Goal: Task Accomplishment & Management: Complete application form

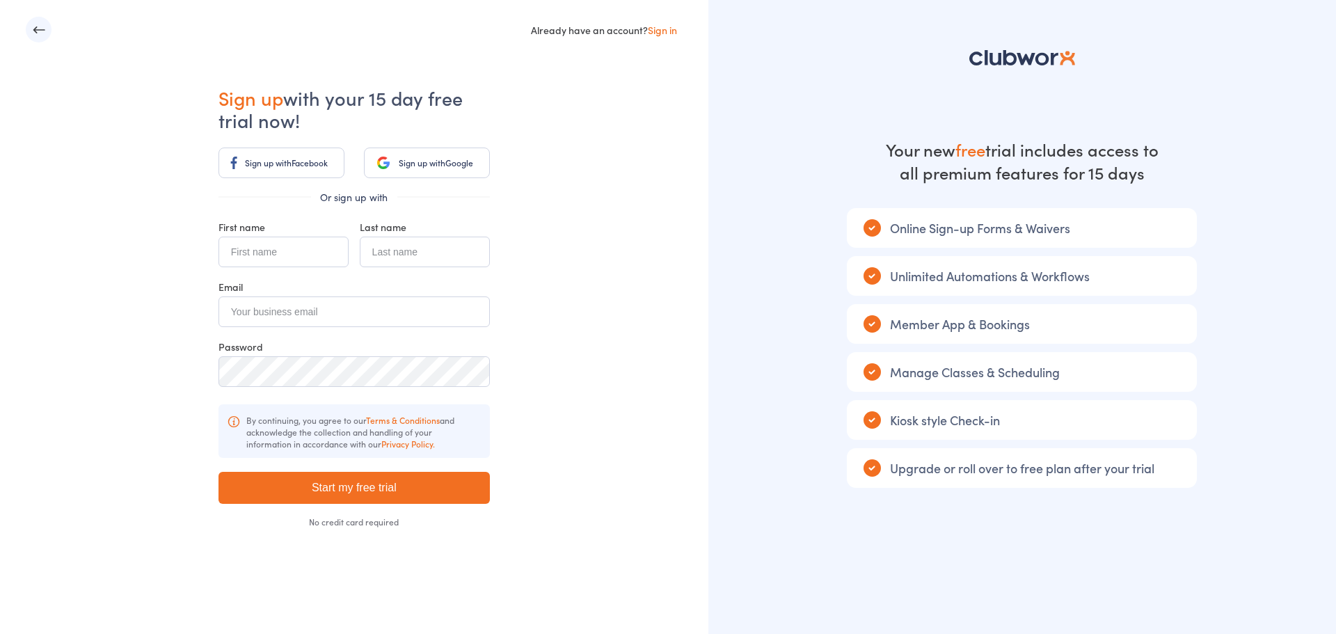
click at [253, 246] on input "text" at bounding box center [283, 252] width 130 height 31
type input "Arun"
click at [438, 262] on input "text" at bounding box center [425, 252] width 130 height 31
type input "Arjunan Geetha"
click at [347, 319] on input "email" at bounding box center [353, 311] width 271 height 31
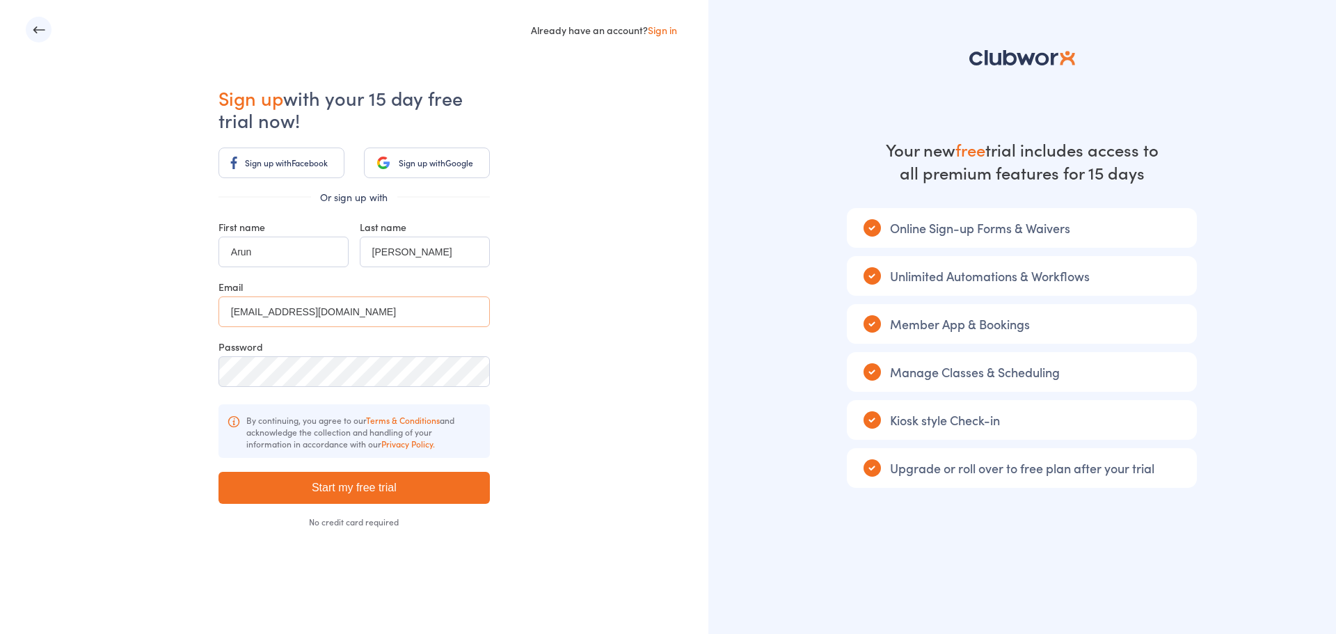
type input "[EMAIL_ADDRESS][DOMAIN_NAME]"
click at [381, 489] on input "Start my free trial" at bounding box center [353, 488] width 271 height 32
type input "Please wait ..."
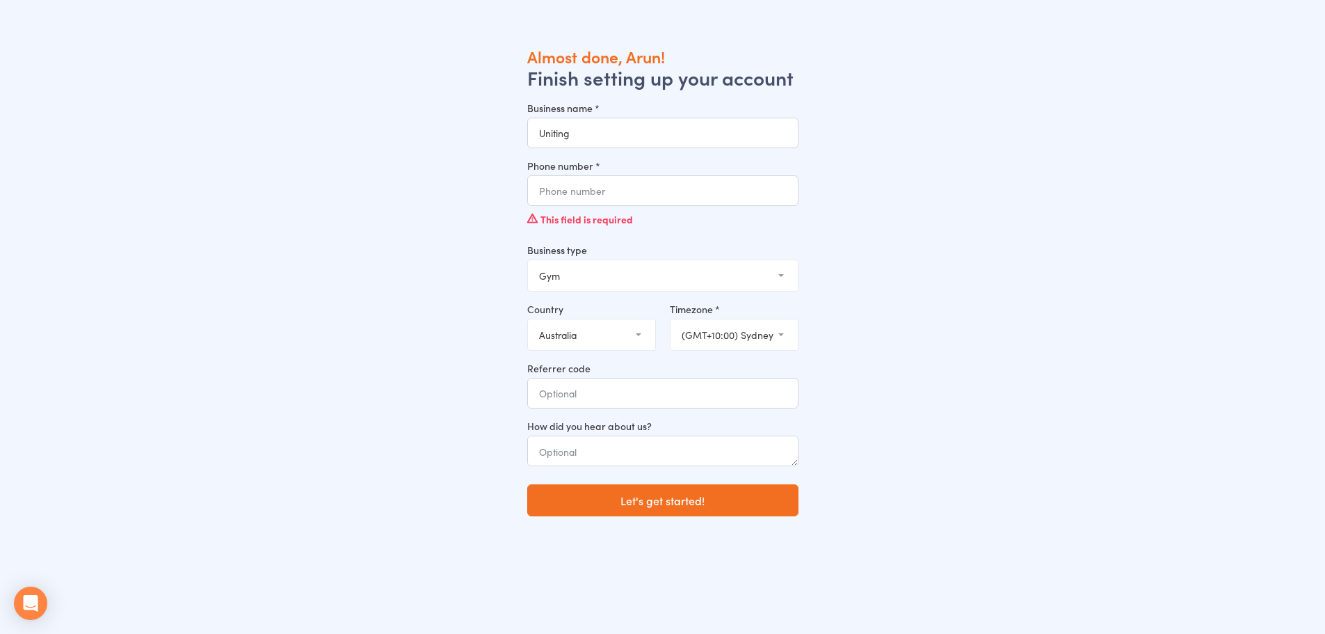
type input "Uniting"
click at [640, 193] on input "Phone number *" at bounding box center [662, 190] width 271 height 31
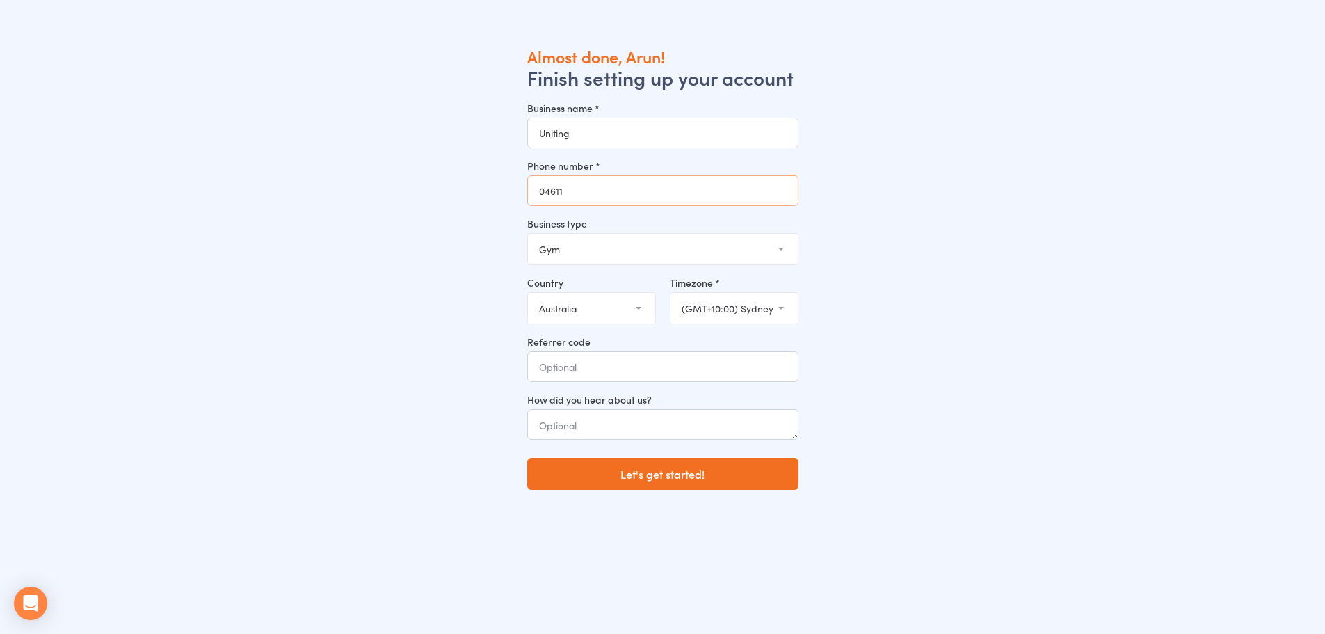
click at [575, 182] on input "04611" at bounding box center [662, 190] width 271 height 31
type input "0421170539"
click at [648, 246] on select "Gym Studio Martial Arts Yoga School Dance School Pole Dance Personal Trainer Cr…" at bounding box center [663, 249] width 270 height 31
click at [426, 353] on div "Almost done, Arun! Finish setting up your account Business name * Uniting Phone…" at bounding box center [662, 363] width 1231 height 634
click at [699, 476] on button "Let's get started!" at bounding box center [662, 474] width 271 height 32
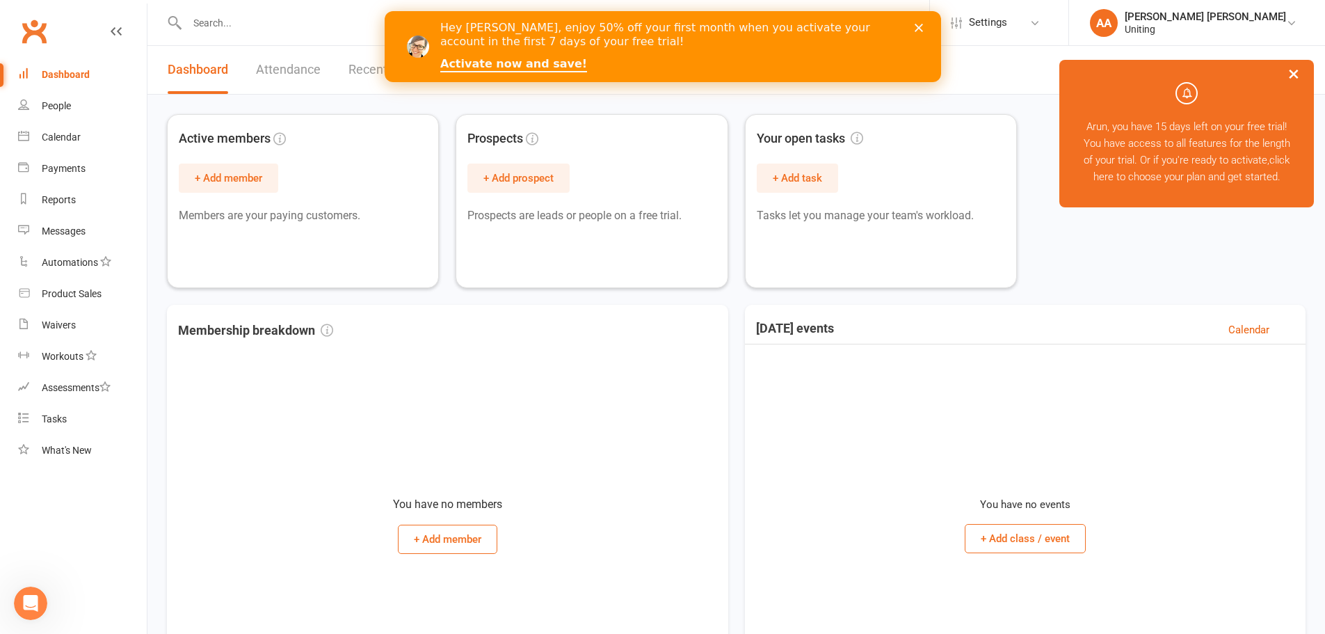
click at [919, 27] on polygon "Close" at bounding box center [918, 28] width 8 height 8
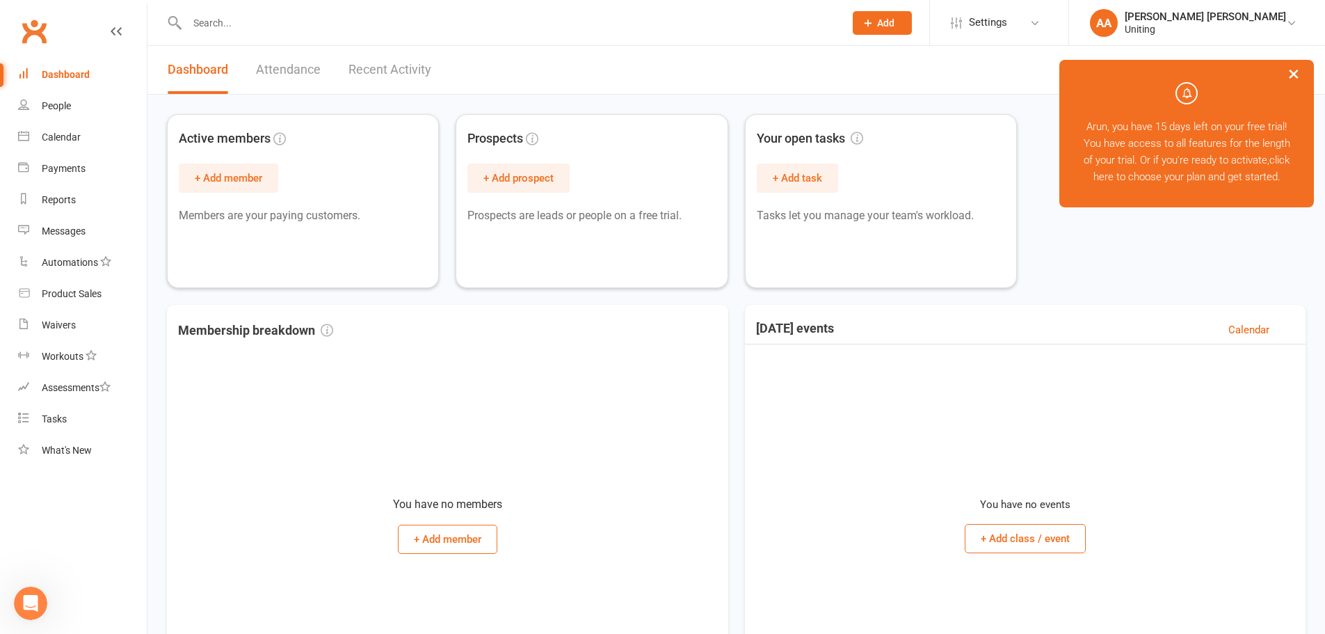
click at [296, 70] on link "Attendance" at bounding box center [288, 70] width 65 height 48
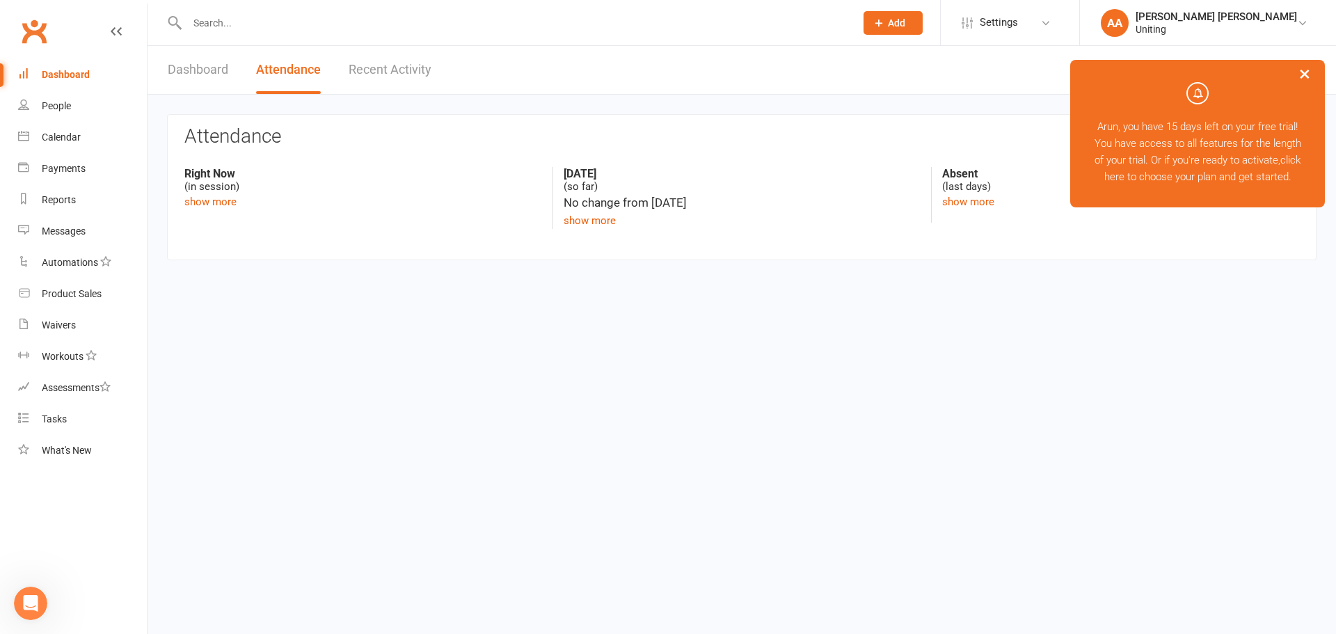
click at [385, 72] on link "Recent Activity" at bounding box center [390, 70] width 83 height 48
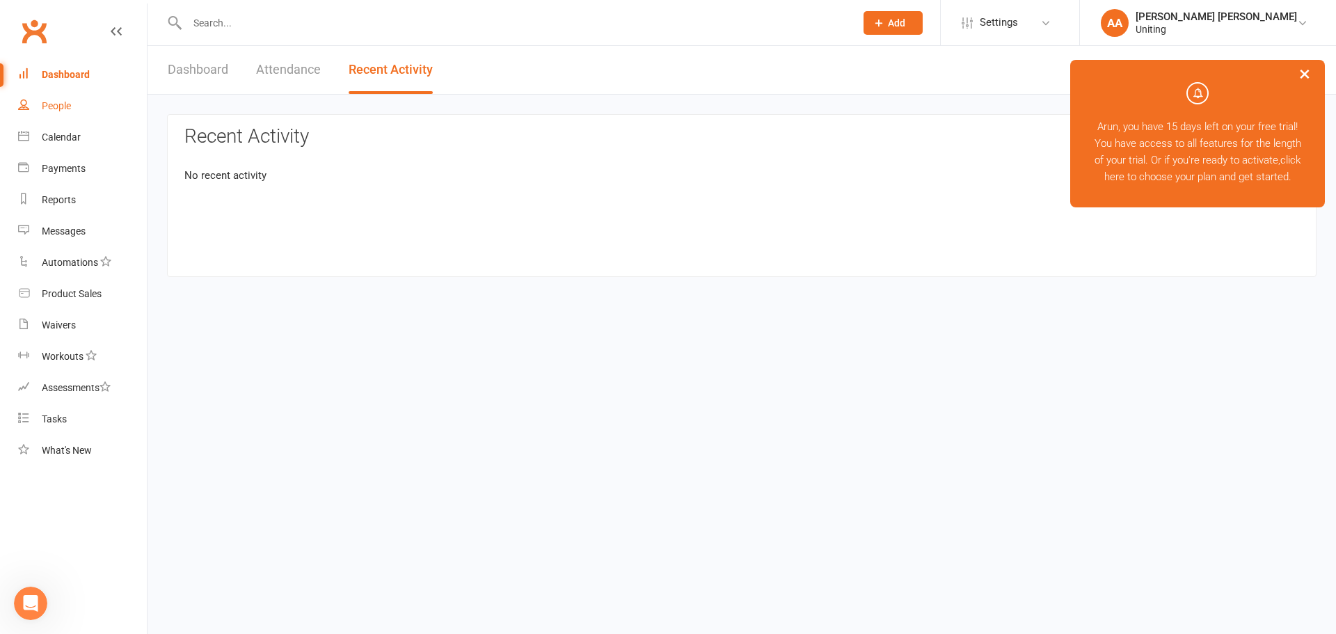
click at [48, 120] on link "People" at bounding box center [82, 105] width 129 height 31
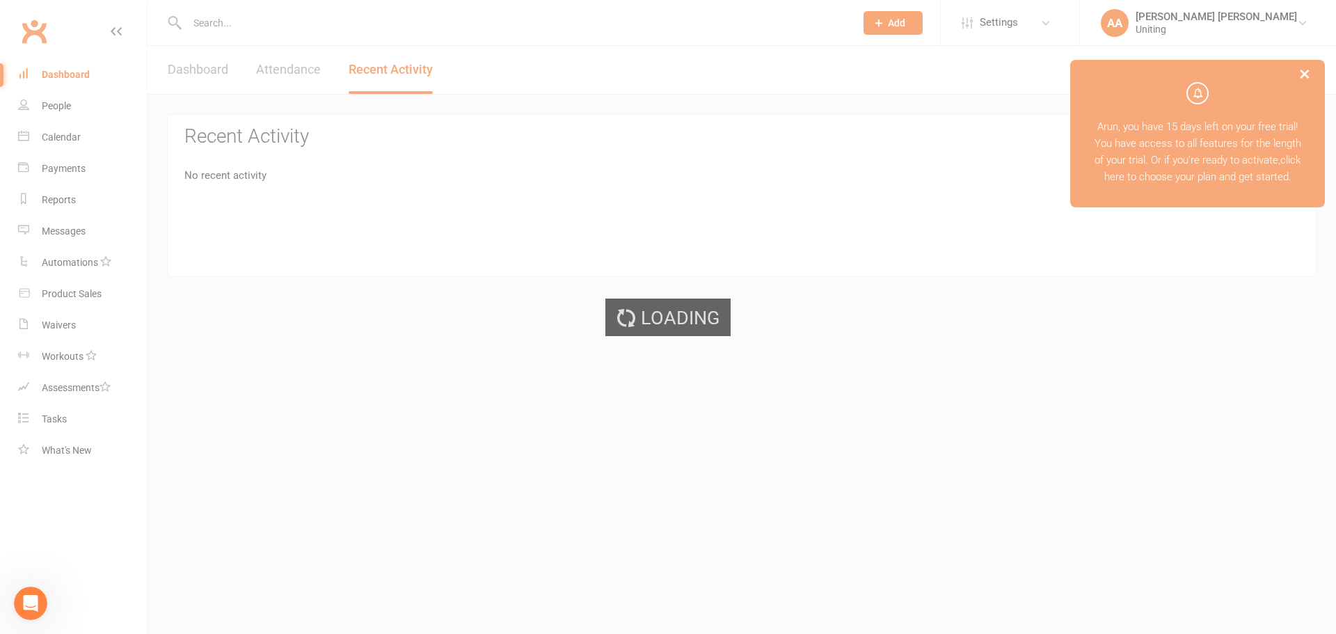
click at [50, 136] on div "Loading" at bounding box center [668, 317] width 1336 height 634
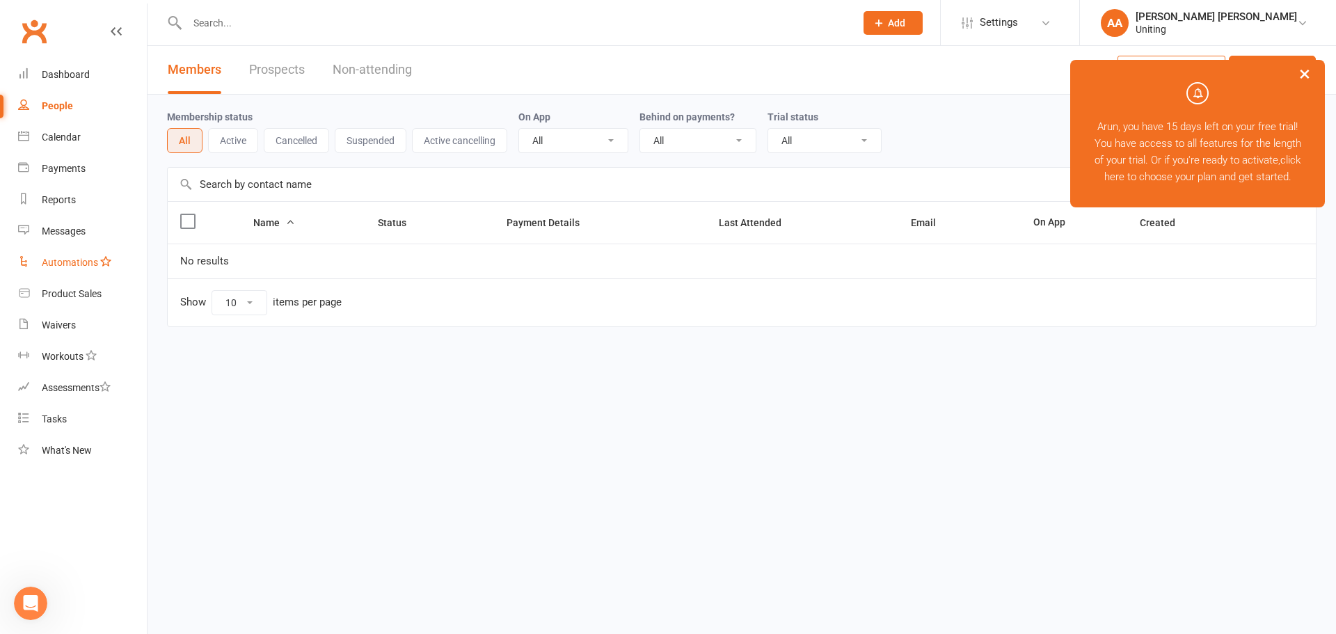
click at [65, 255] on link "Automations" at bounding box center [82, 262] width 129 height 31
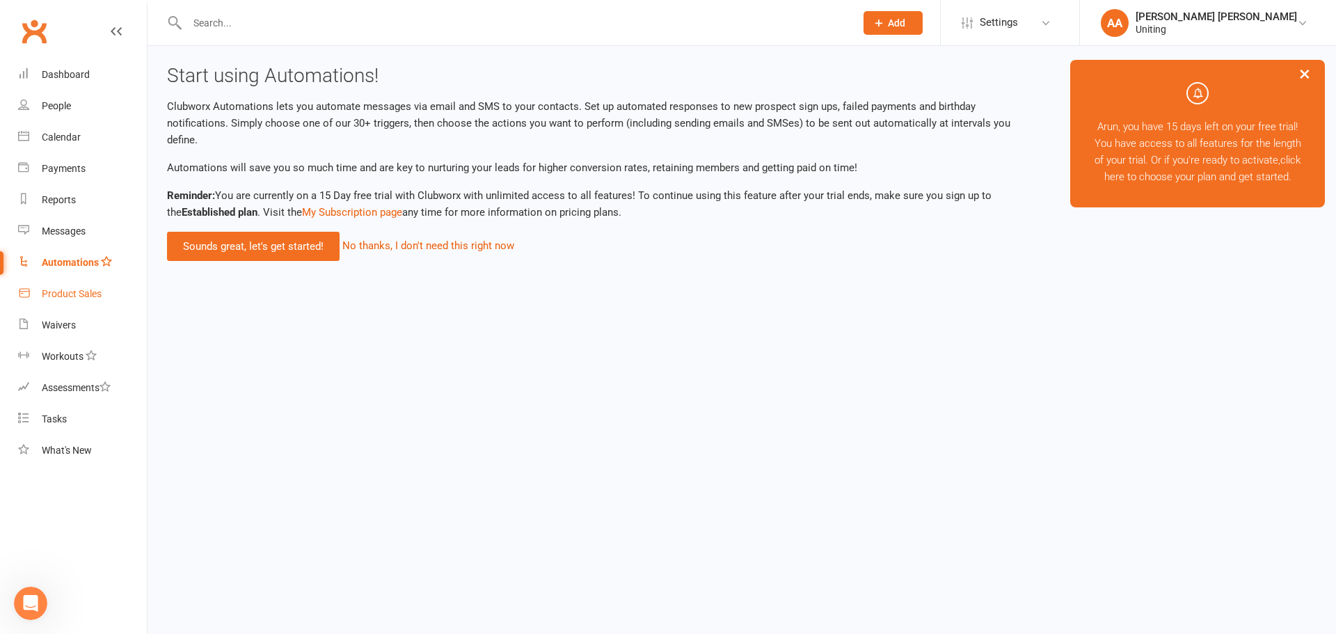
click at [79, 294] on div "Product Sales" at bounding box center [72, 293] width 60 height 11
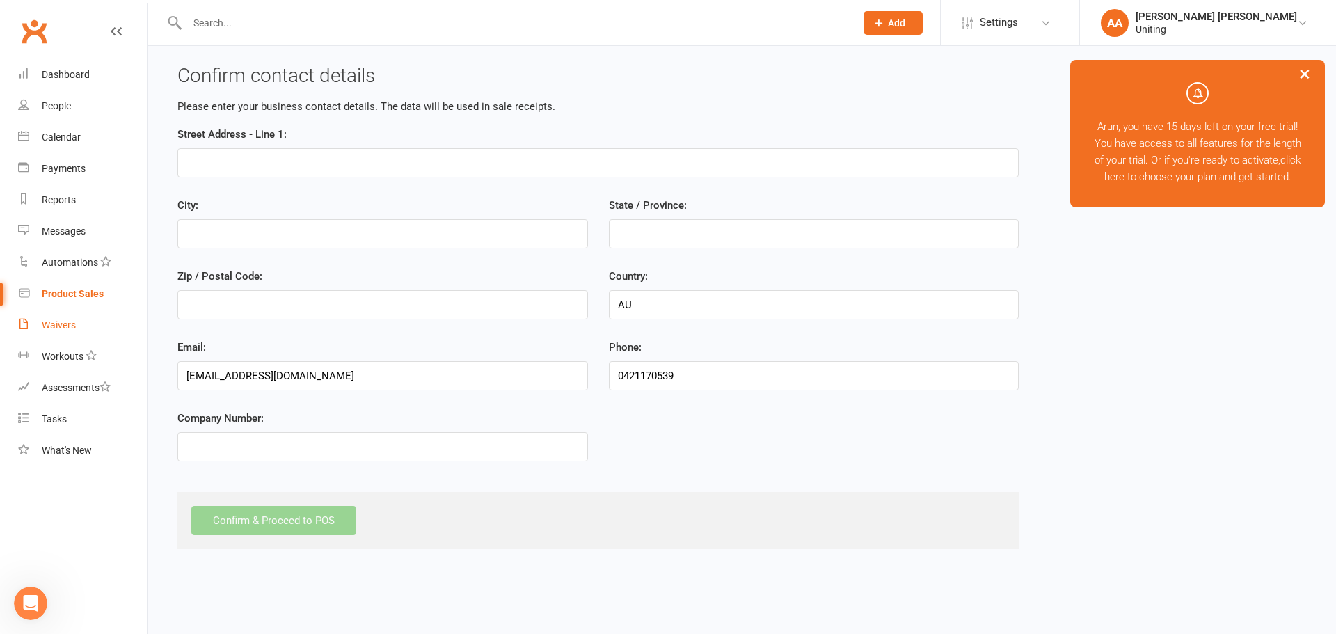
click at [70, 325] on div "Waivers" at bounding box center [59, 324] width 34 height 11
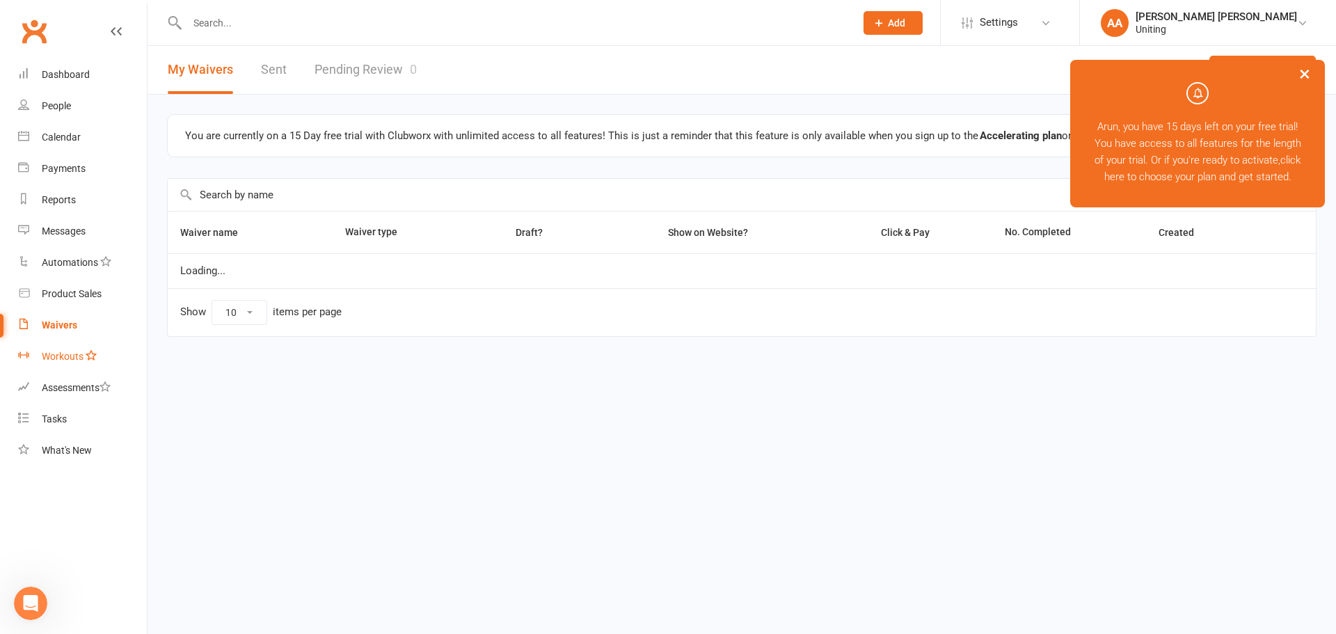
click at [65, 358] on div "Workouts" at bounding box center [63, 356] width 42 height 11
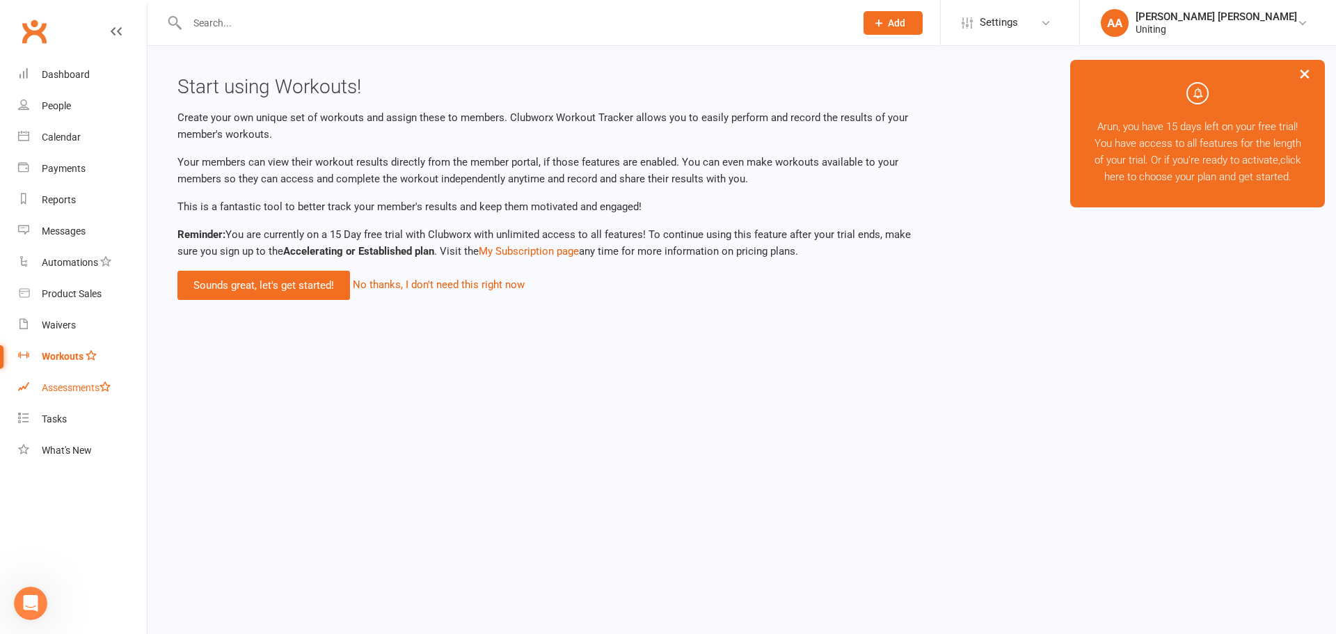
click at [65, 385] on div "Assessments" at bounding box center [76, 387] width 69 height 11
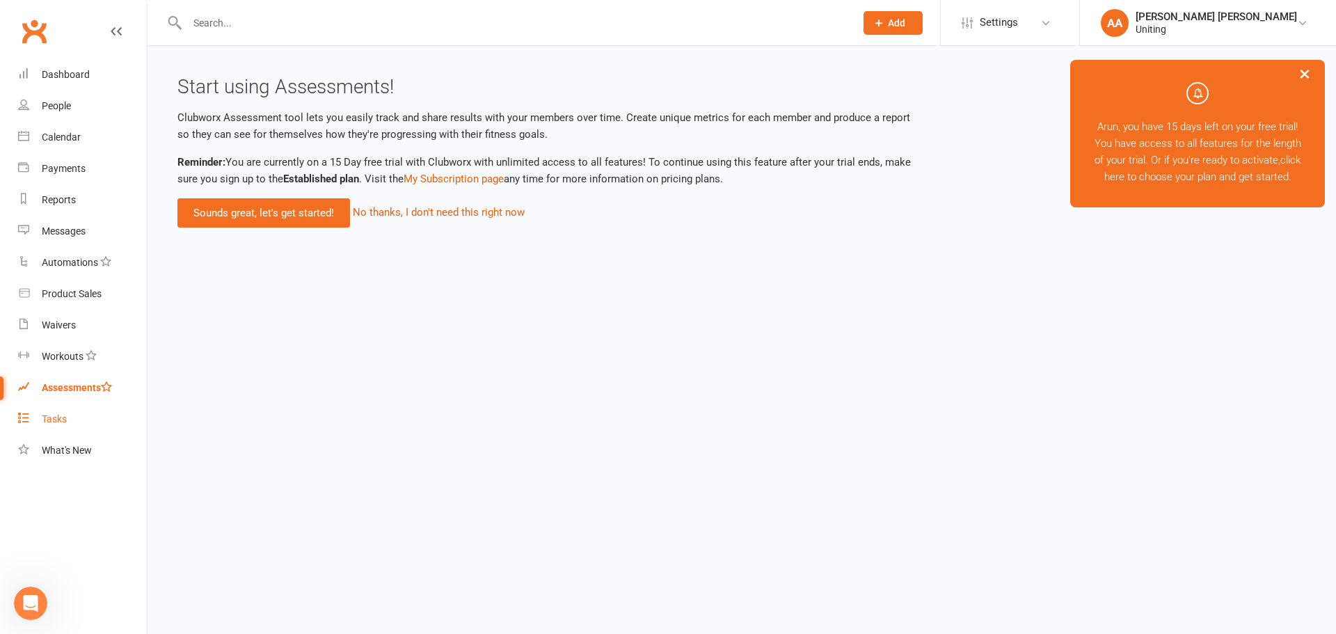
click at [55, 417] on div "Tasks" at bounding box center [54, 418] width 25 height 11
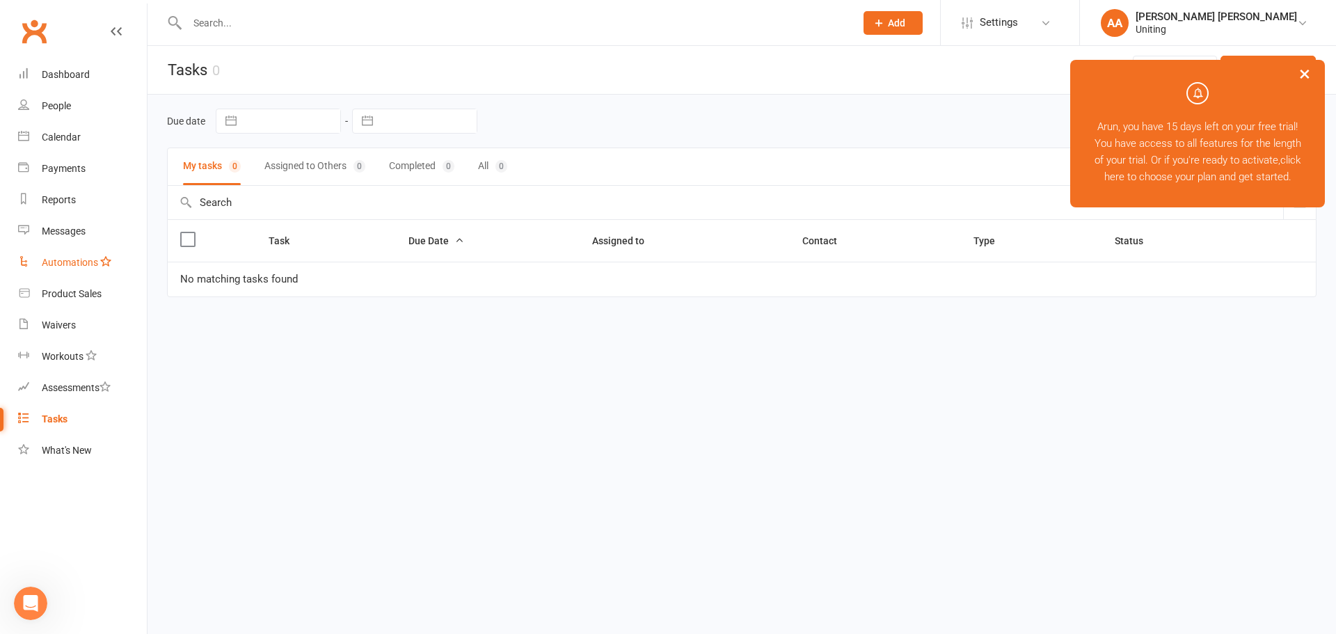
click at [61, 268] on div "Automations" at bounding box center [70, 262] width 56 height 11
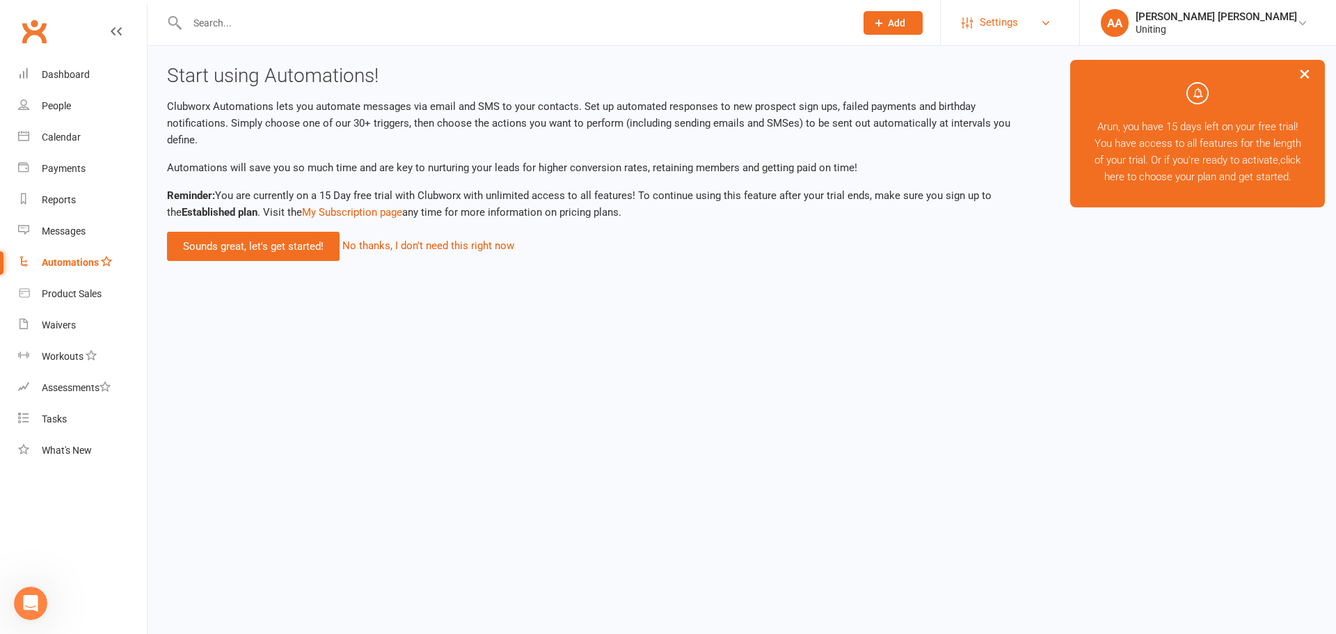
click at [1058, 31] on link "Settings" at bounding box center [1010, 22] width 97 height 31
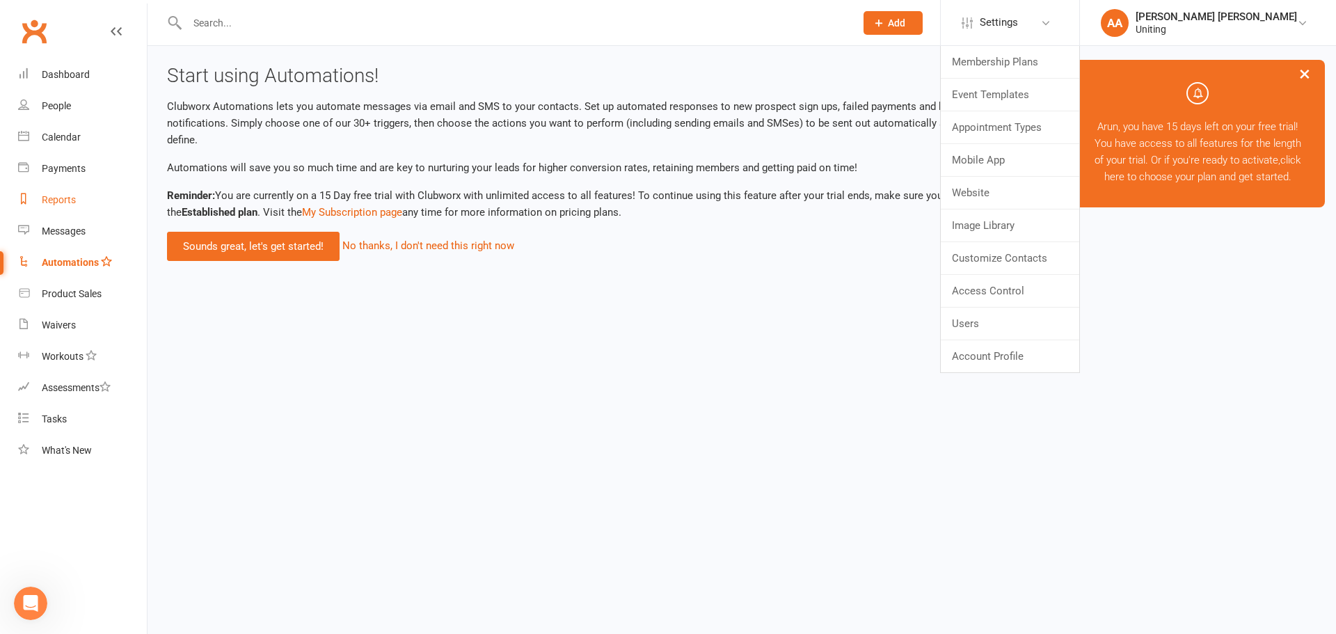
click at [65, 203] on div "Reports" at bounding box center [59, 199] width 34 height 11
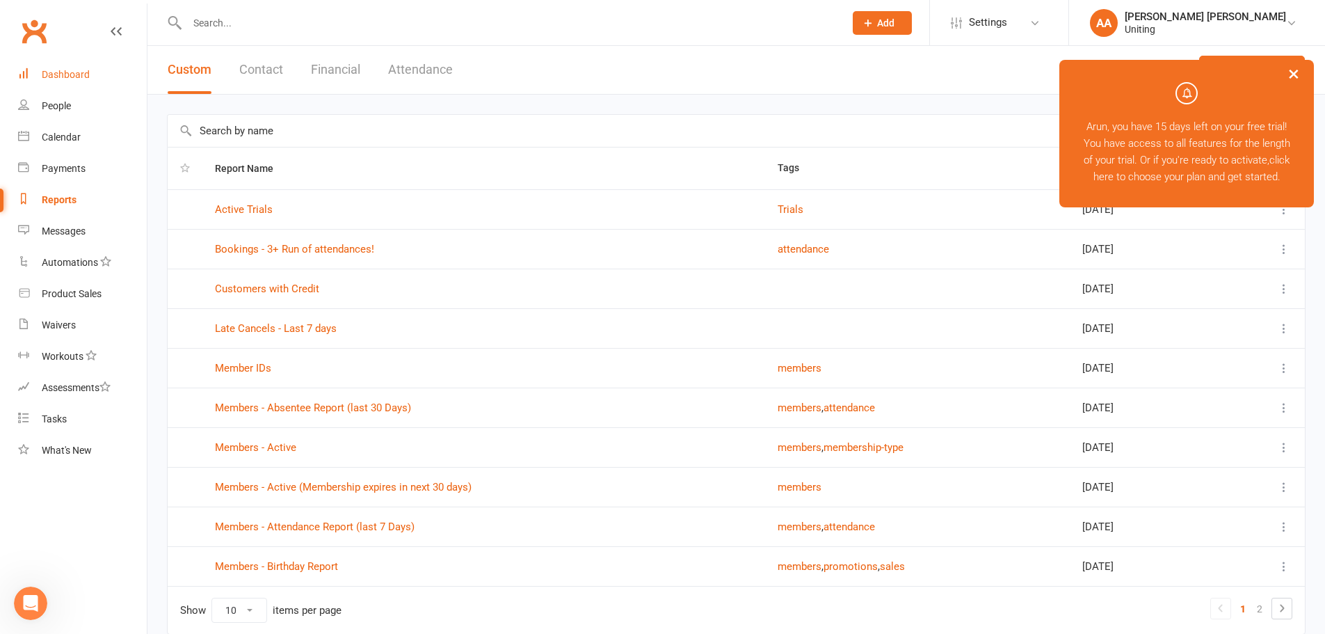
click at [66, 74] on div "Dashboard" at bounding box center [66, 74] width 48 height 11
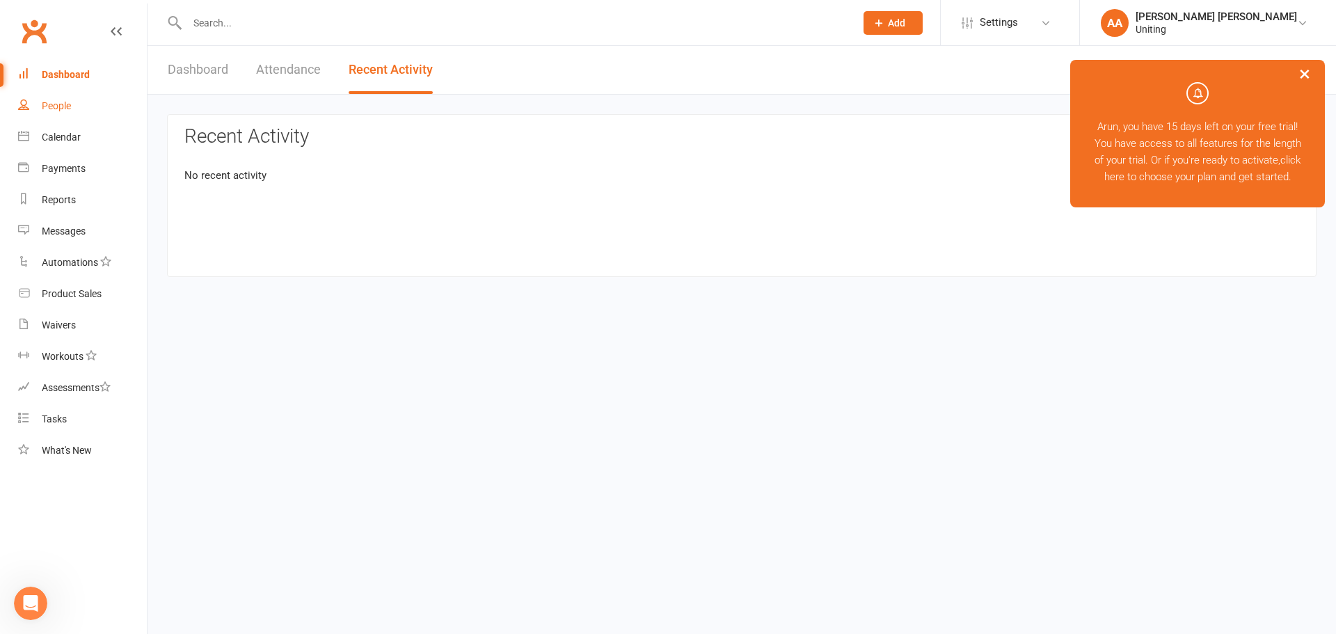
click at [63, 106] on div "People" at bounding box center [56, 105] width 29 height 11
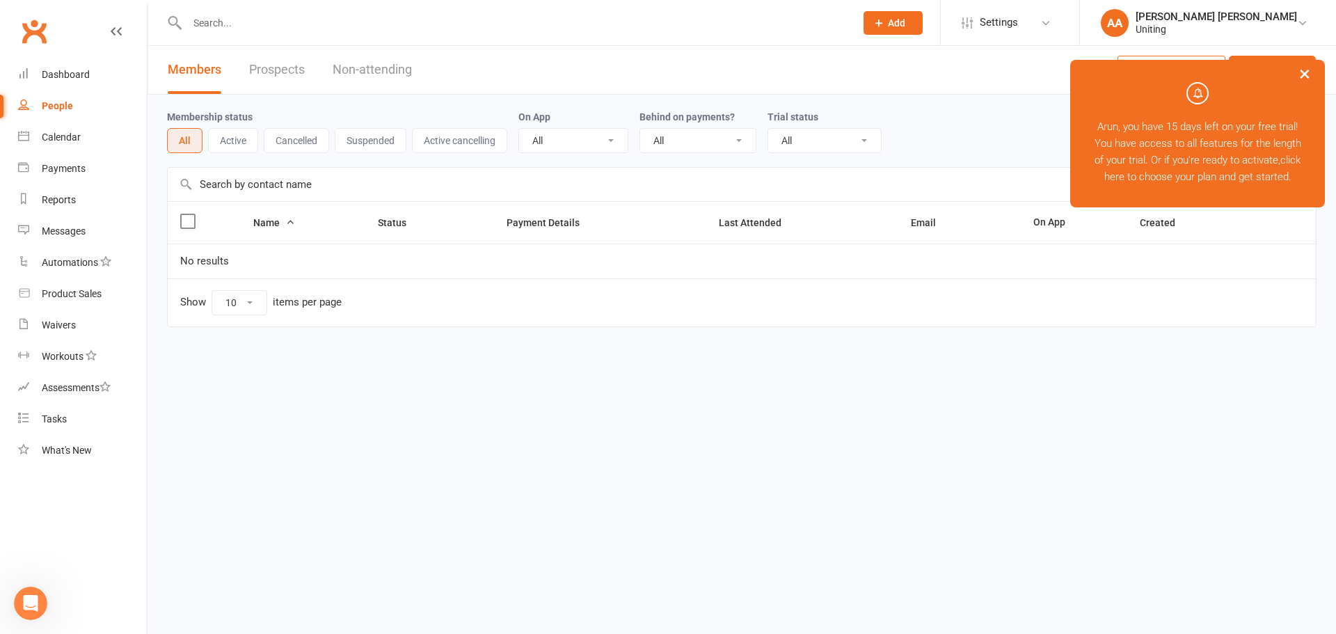
click at [223, 130] on button "Active" at bounding box center [233, 140] width 50 height 25
click at [1302, 73] on button "×" at bounding box center [1304, 73] width 25 height 30
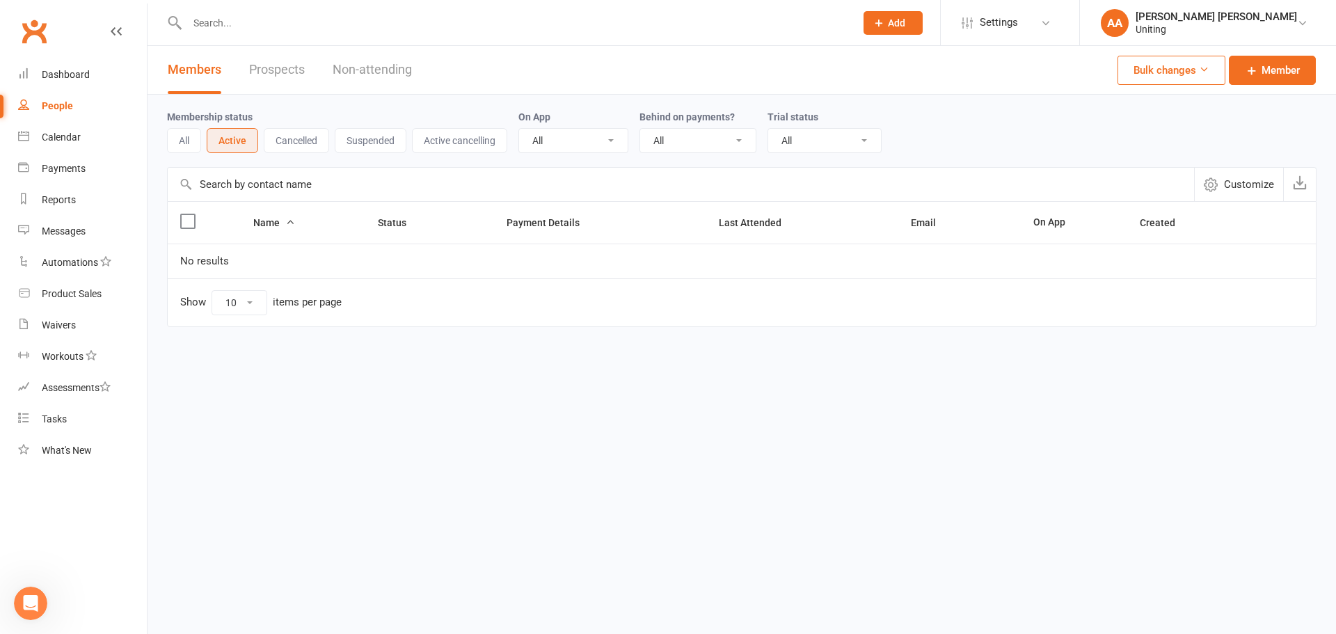
click at [1199, 71] on icon at bounding box center [1204, 69] width 10 height 10
click at [51, 360] on div "Workouts" at bounding box center [63, 356] width 42 height 11
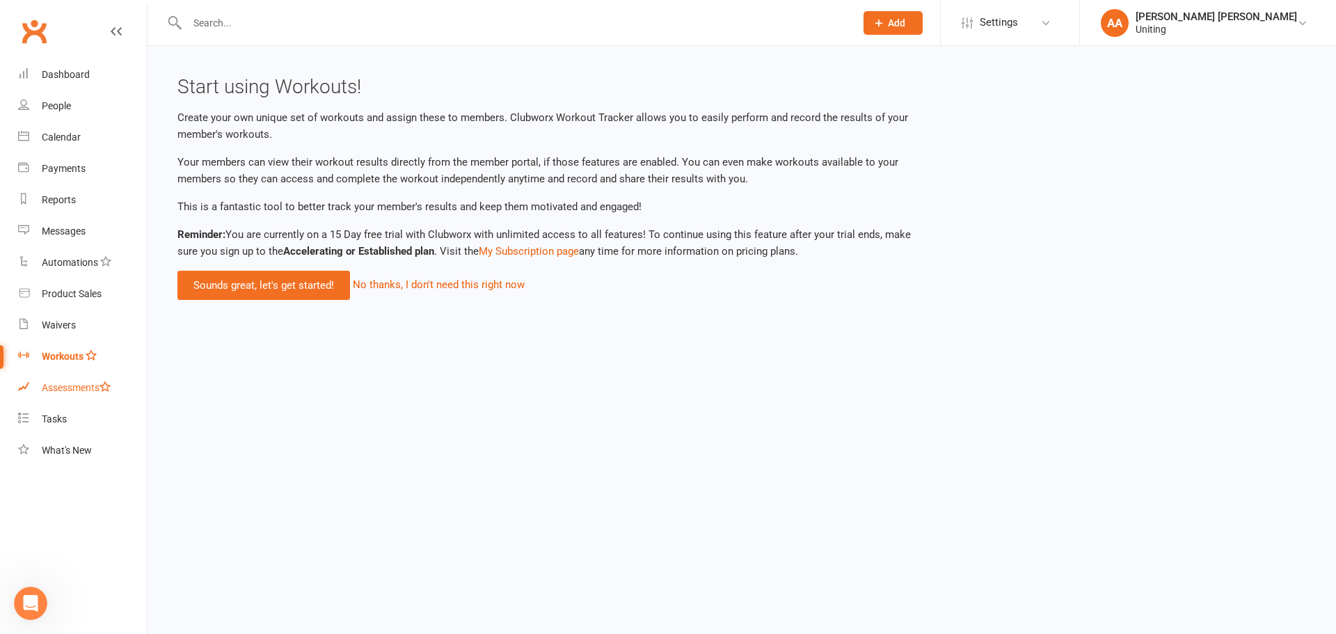
click at [76, 383] on div "Assessments" at bounding box center [76, 387] width 69 height 11
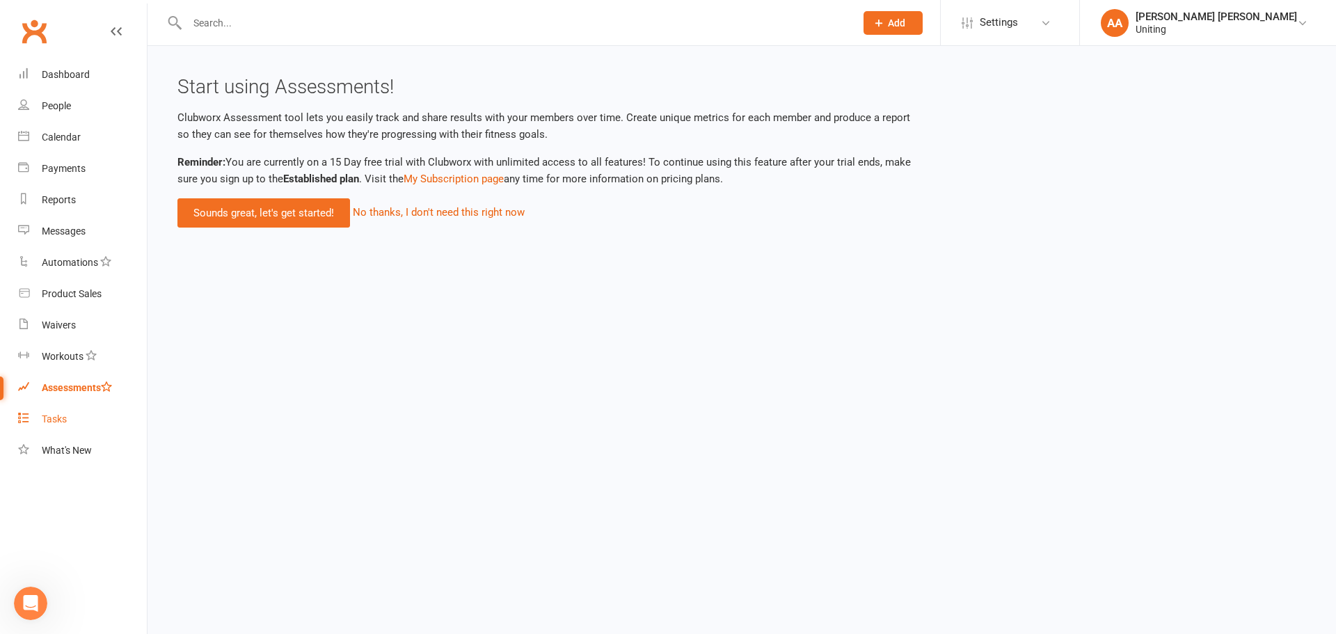
click at [57, 418] on div "Tasks" at bounding box center [54, 418] width 25 height 11
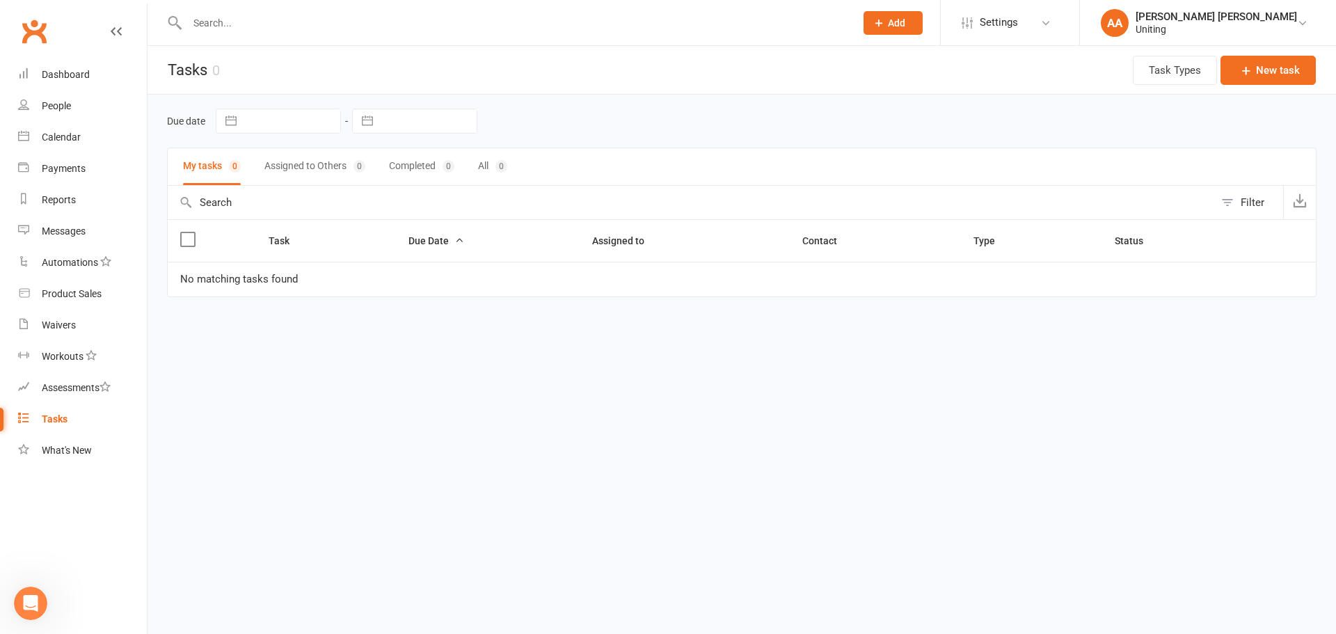
click at [282, 167] on button "Assigned to Others 0" at bounding box center [314, 166] width 101 height 37
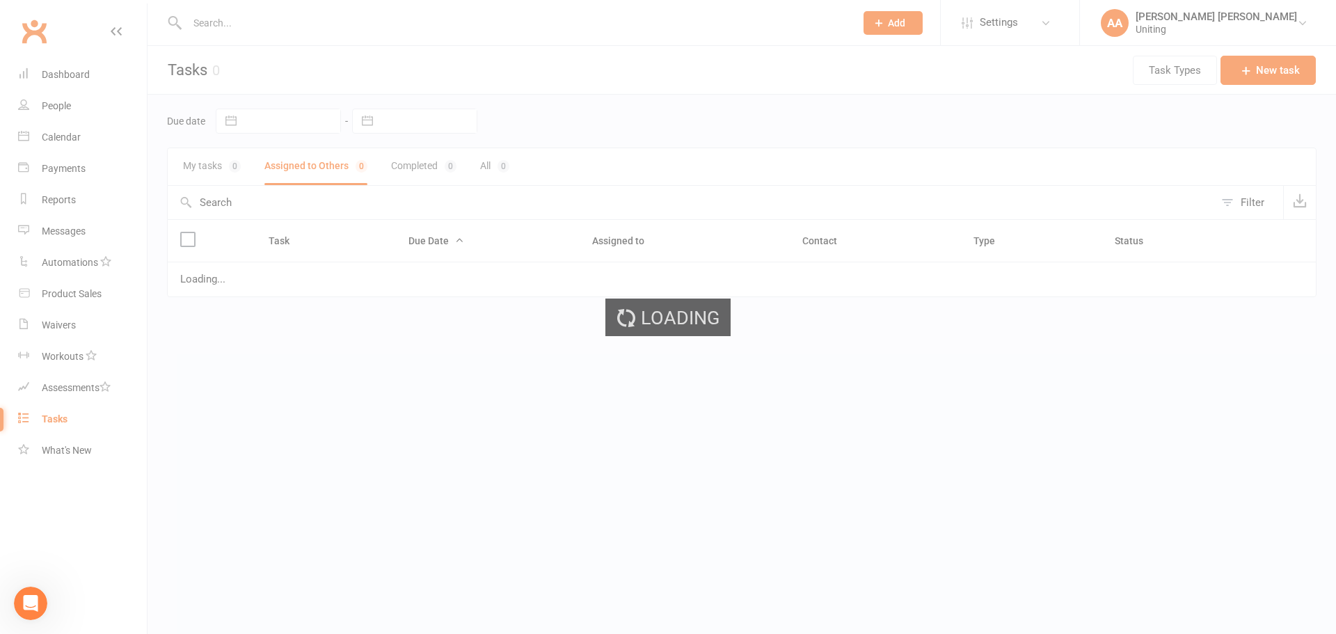
click at [415, 172] on ui-view "Prospect Member Non-attending contact Class / event Appointment Task Membership…" at bounding box center [668, 169] width 1336 height 333
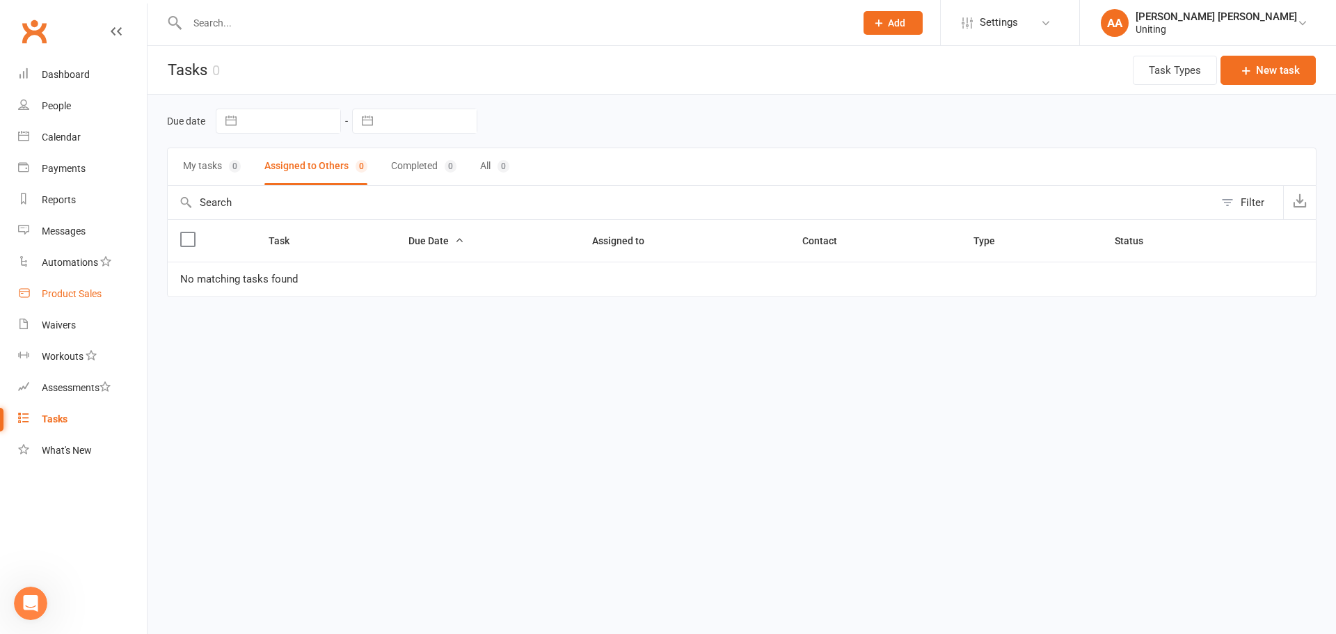
click at [72, 292] on div "Product Sales" at bounding box center [72, 293] width 60 height 11
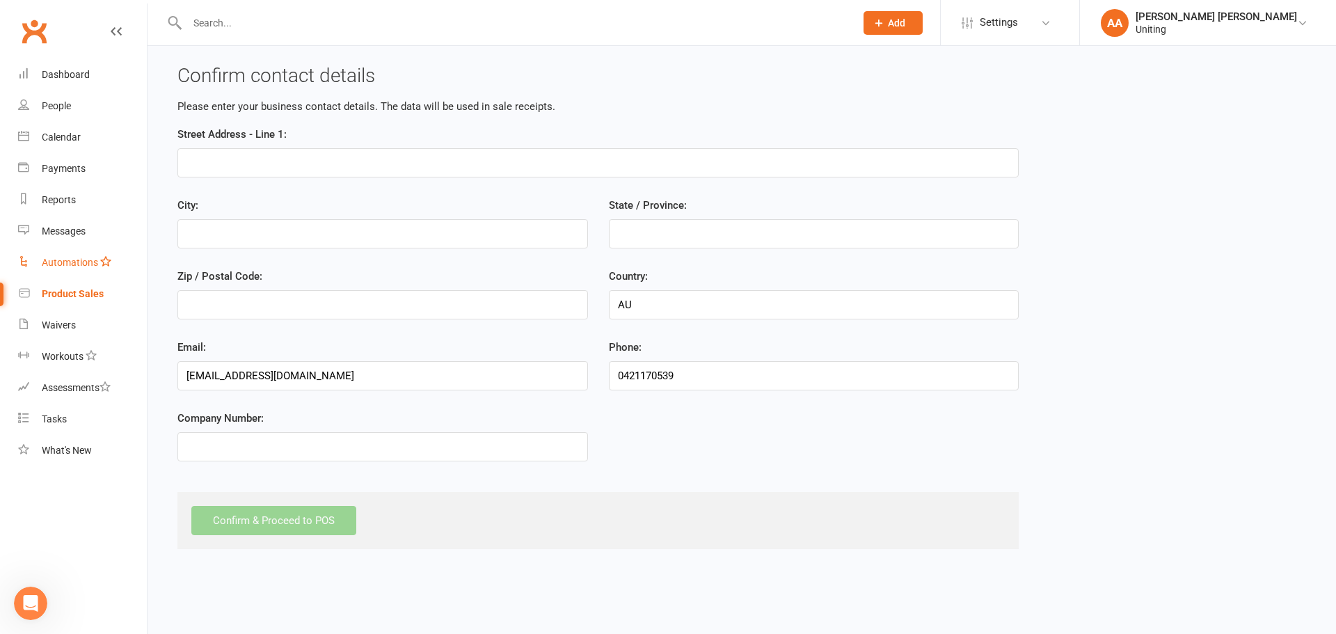
click at [72, 266] on div "Automations" at bounding box center [70, 262] width 56 height 11
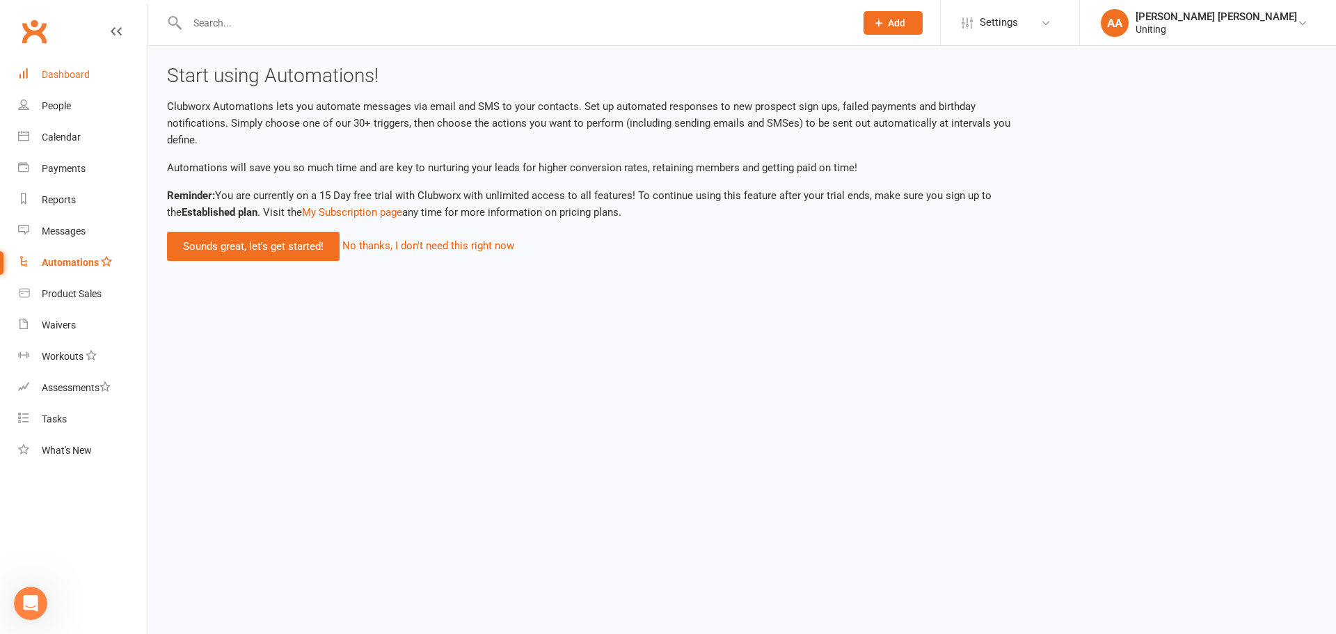
click at [68, 74] on div "Dashboard" at bounding box center [66, 74] width 48 height 11
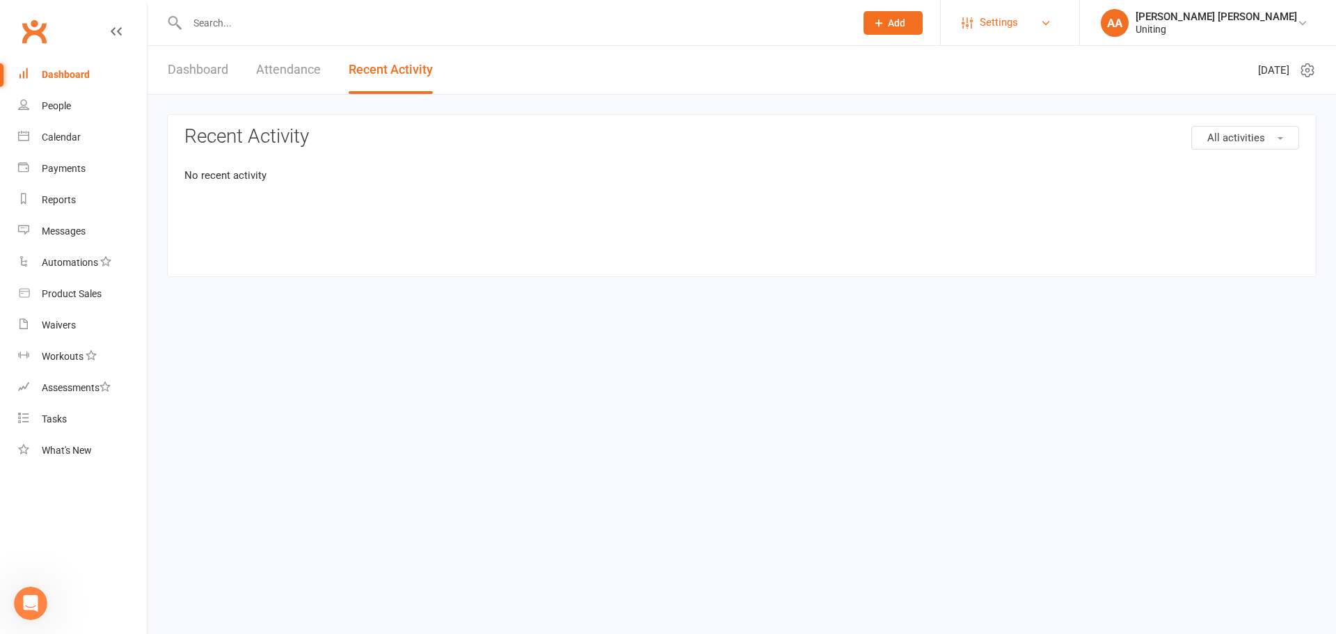
click at [1058, 29] on link "Settings" at bounding box center [1010, 22] width 97 height 31
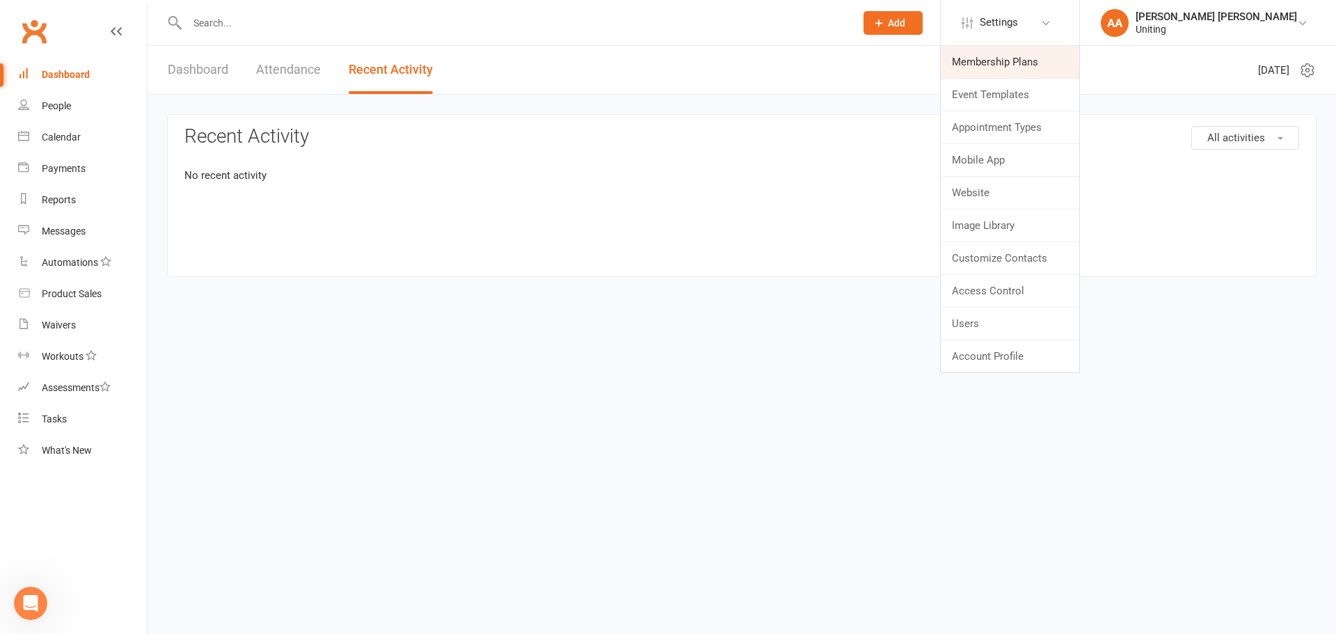
click at [1076, 68] on link "Membership Plans" at bounding box center [1010, 62] width 138 height 32
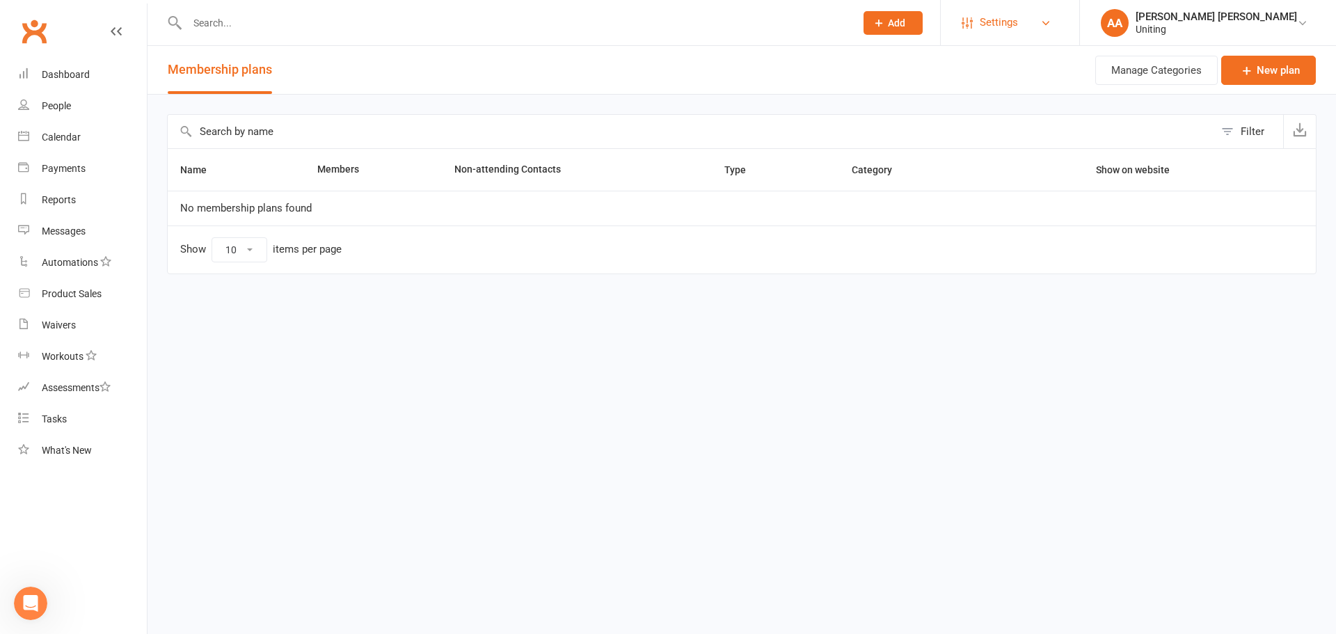
click at [1058, 29] on link "Settings" at bounding box center [1010, 22] width 97 height 31
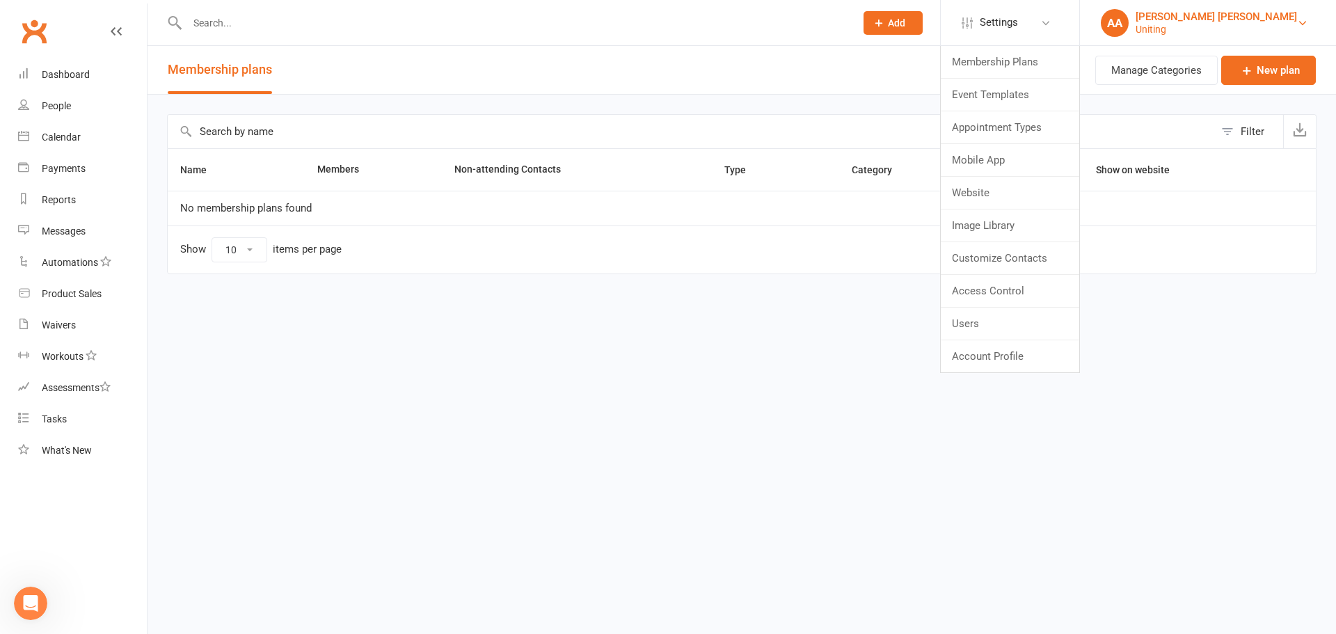
click at [1289, 24] on link "AA [PERSON_NAME] [PERSON_NAME] Uniting" at bounding box center [1208, 23] width 214 height 28
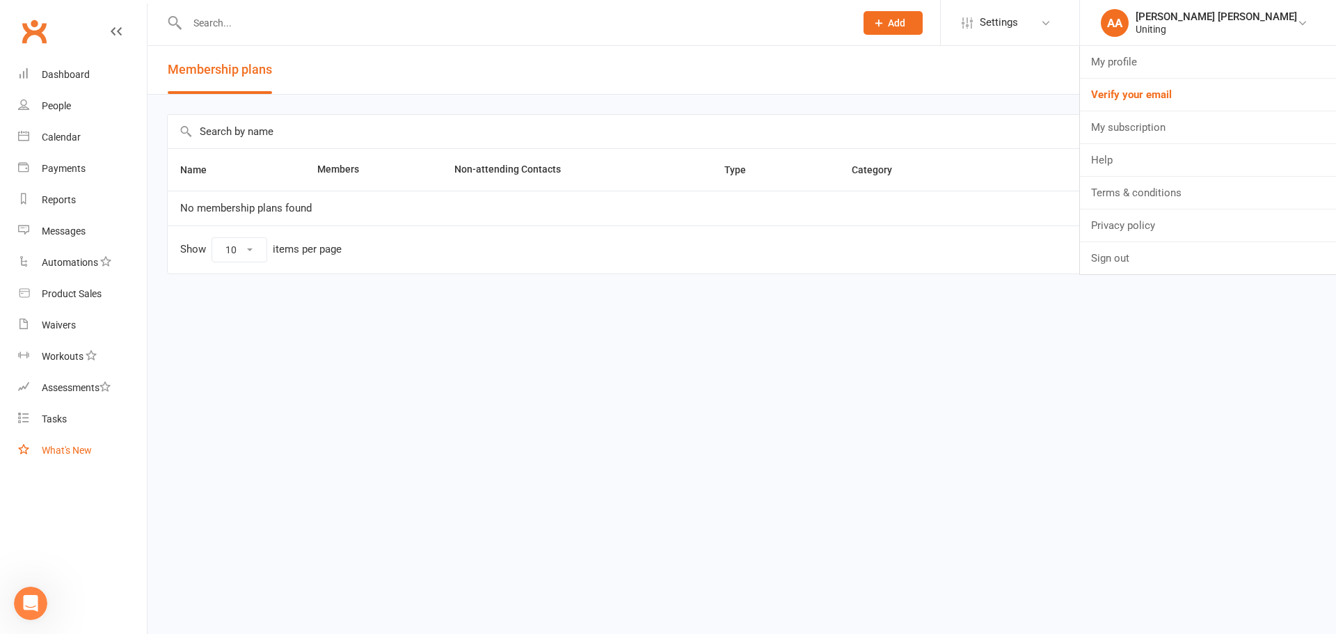
click at [70, 453] on div "What's New" at bounding box center [67, 450] width 50 height 11
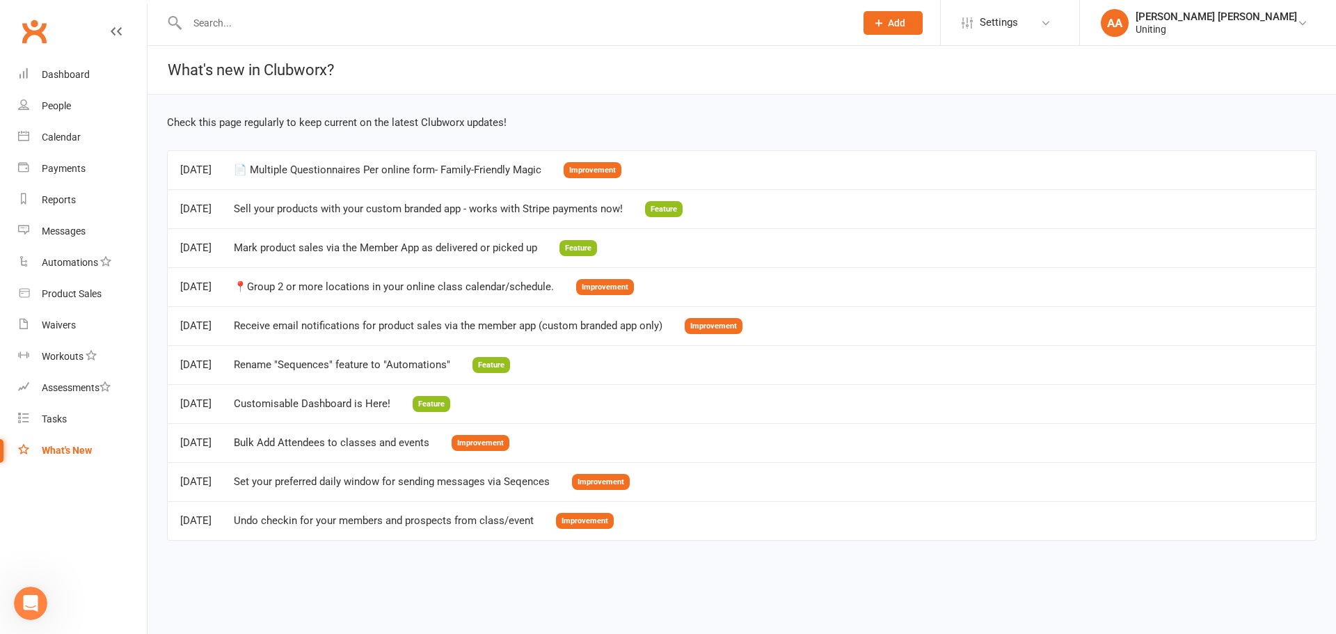
click at [35, 38] on link "Clubworx" at bounding box center [34, 31] width 35 height 35
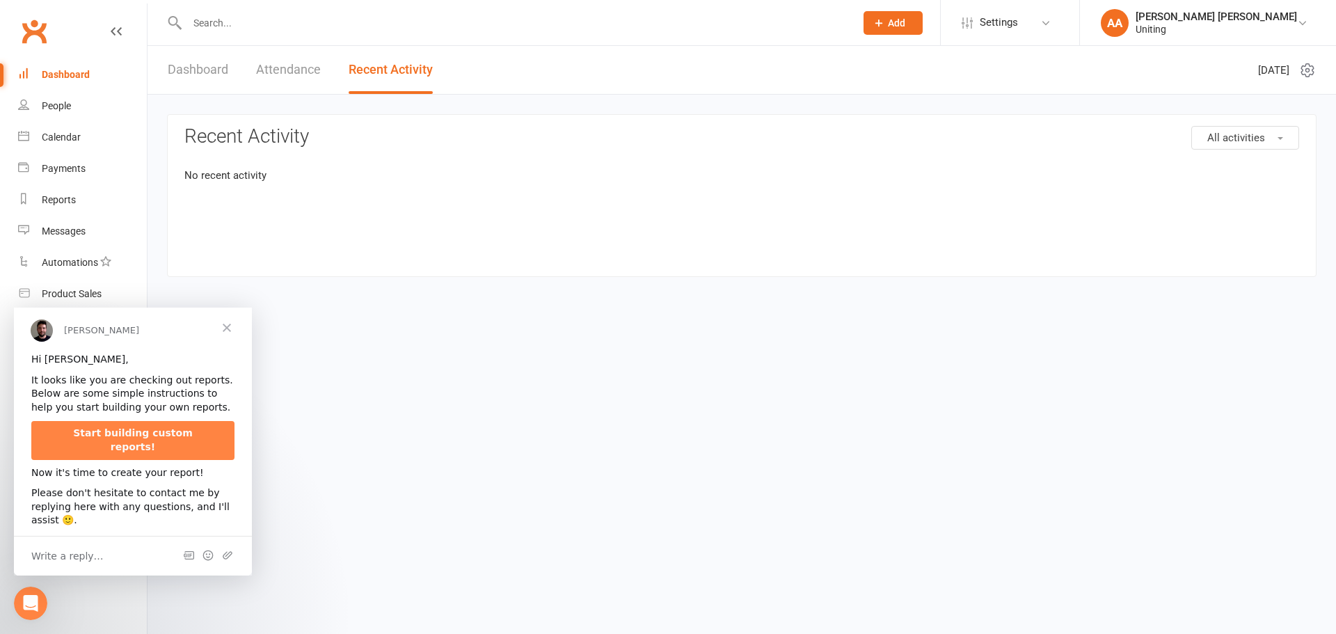
click at [227, 333] on span "Close" at bounding box center [227, 327] width 50 height 50
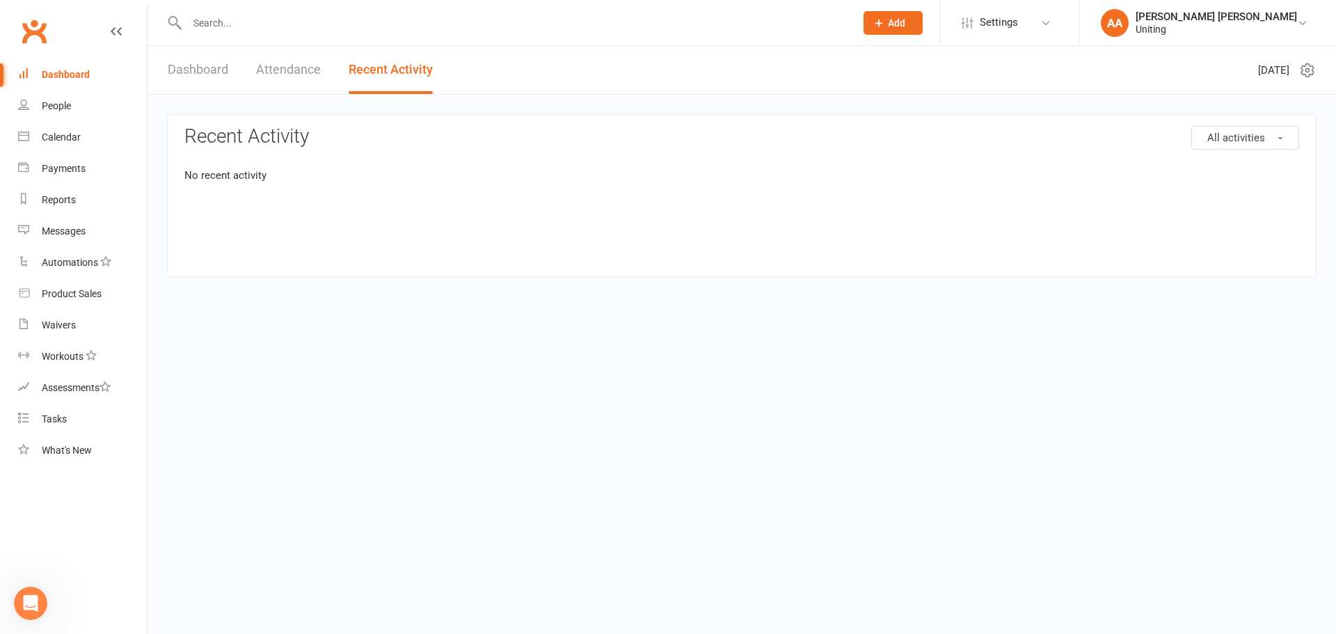
click at [198, 78] on link "Dashboard" at bounding box center [198, 70] width 61 height 48
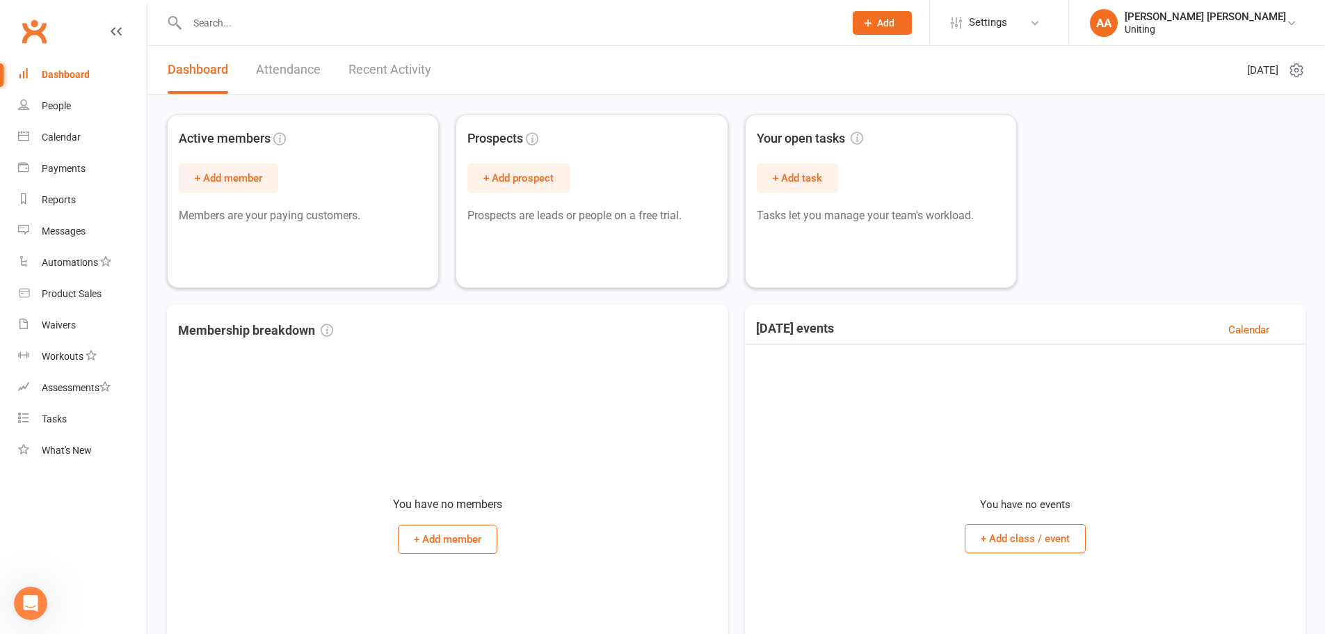
click at [282, 73] on link "Attendance" at bounding box center [288, 70] width 65 height 48
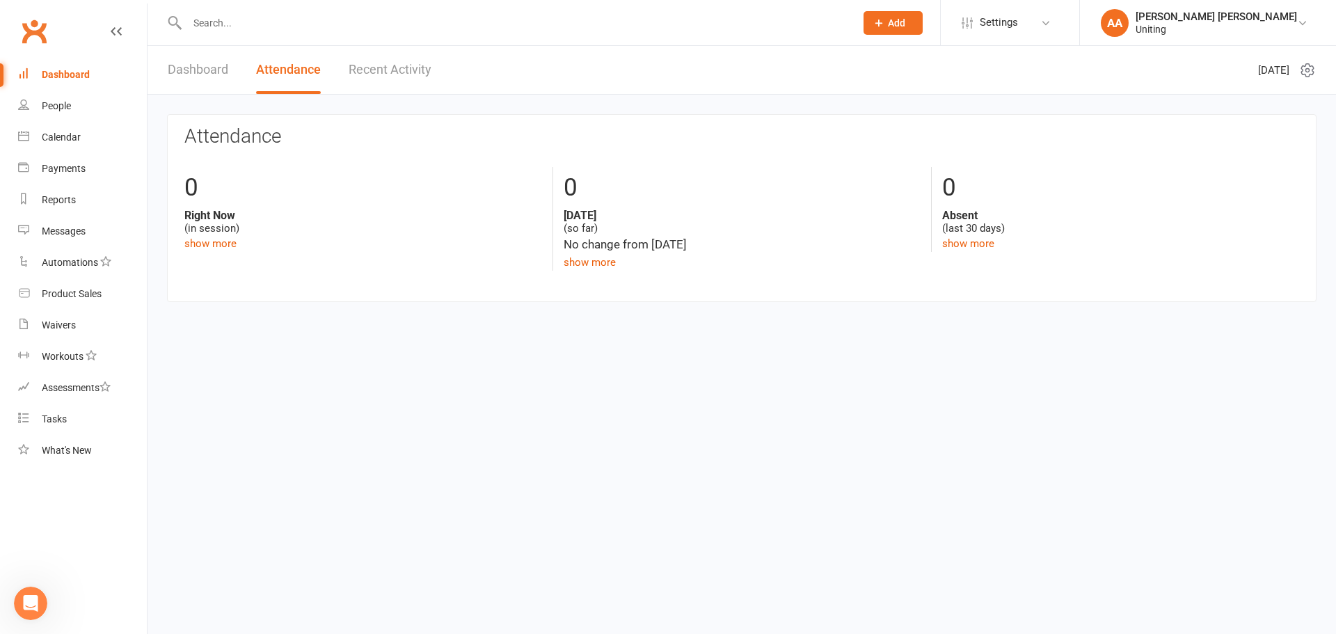
click at [395, 75] on link "Recent Activity" at bounding box center [390, 70] width 83 height 48
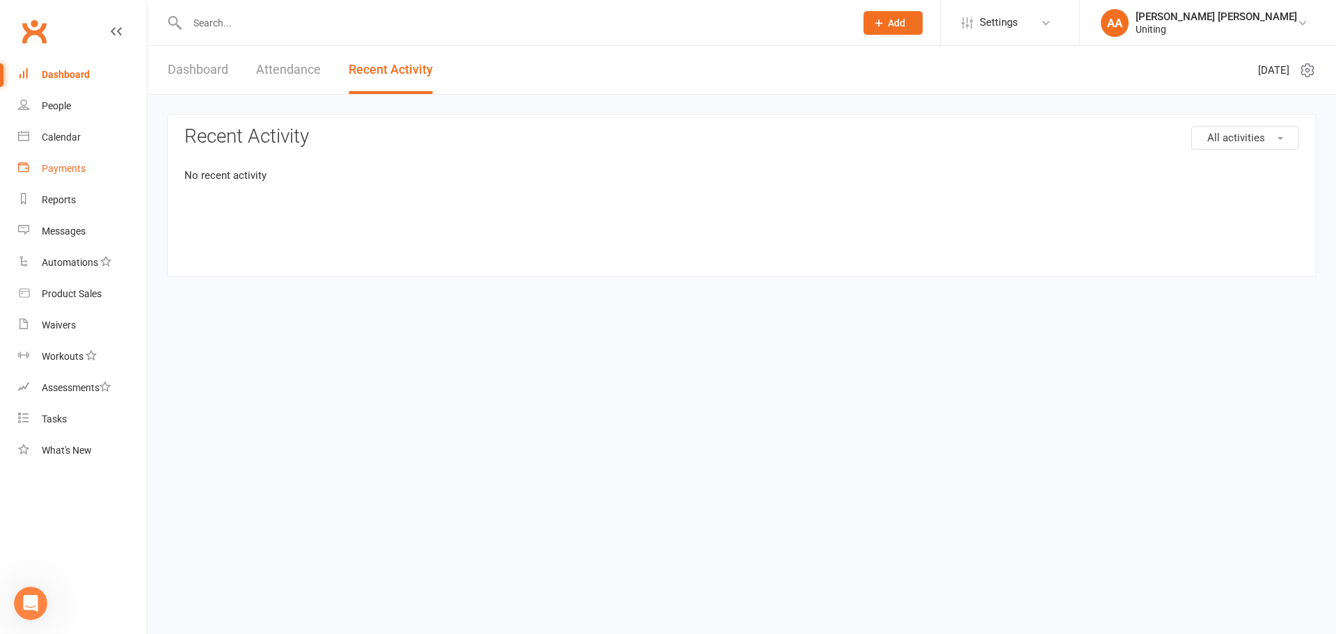
click at [72, 173] on div "Payments" at bounding box center [64, 168] width 44 height 11
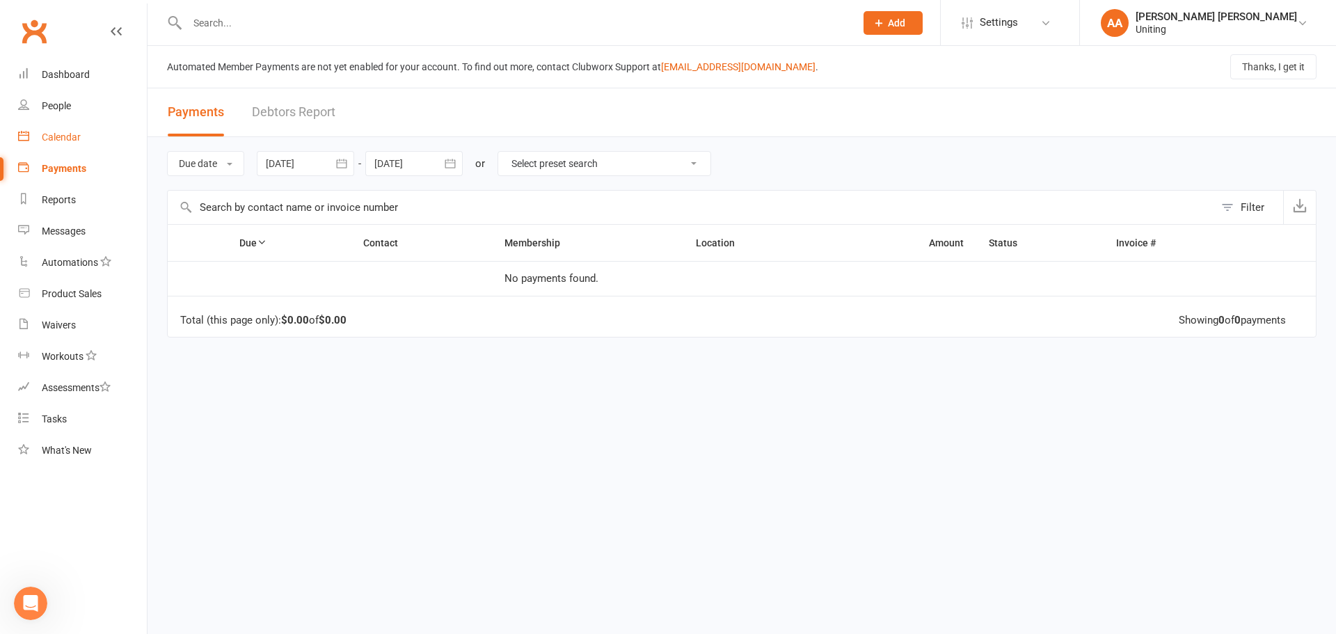
click at [79, 134] on div "Calendar" at bounding box center [61, 137] width 39 height 11
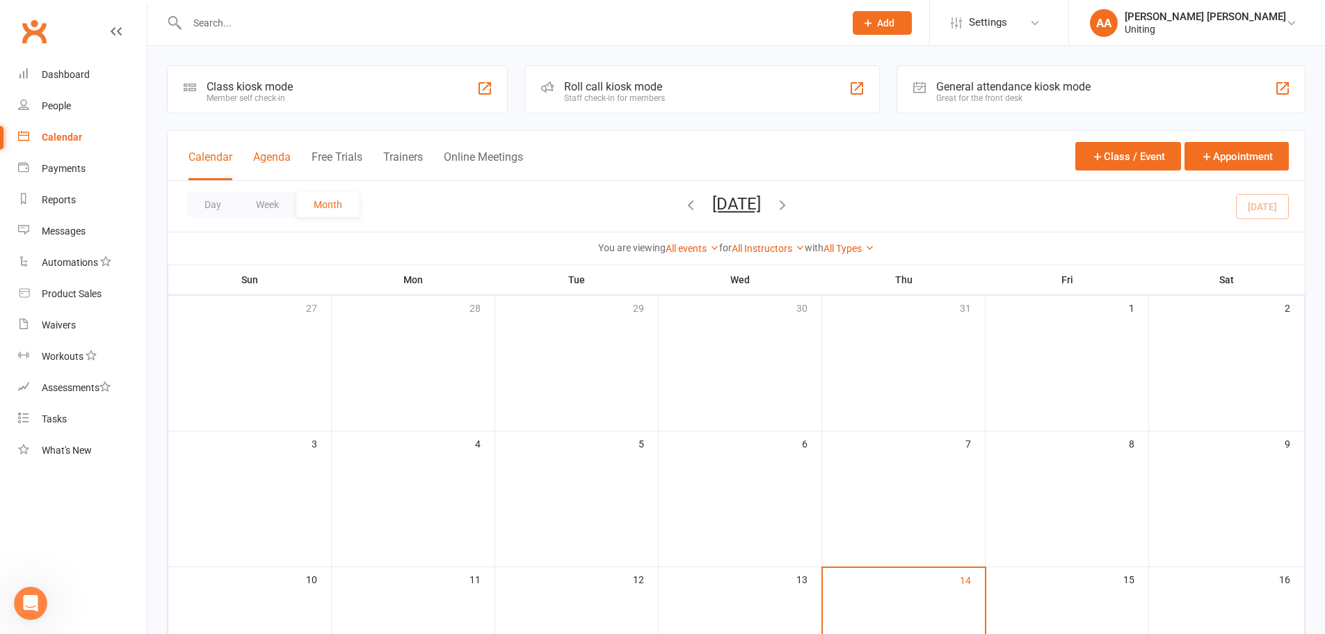
click at [286, 161] on button "Agenda" at bounding box center [272, 165] width 38 height 30
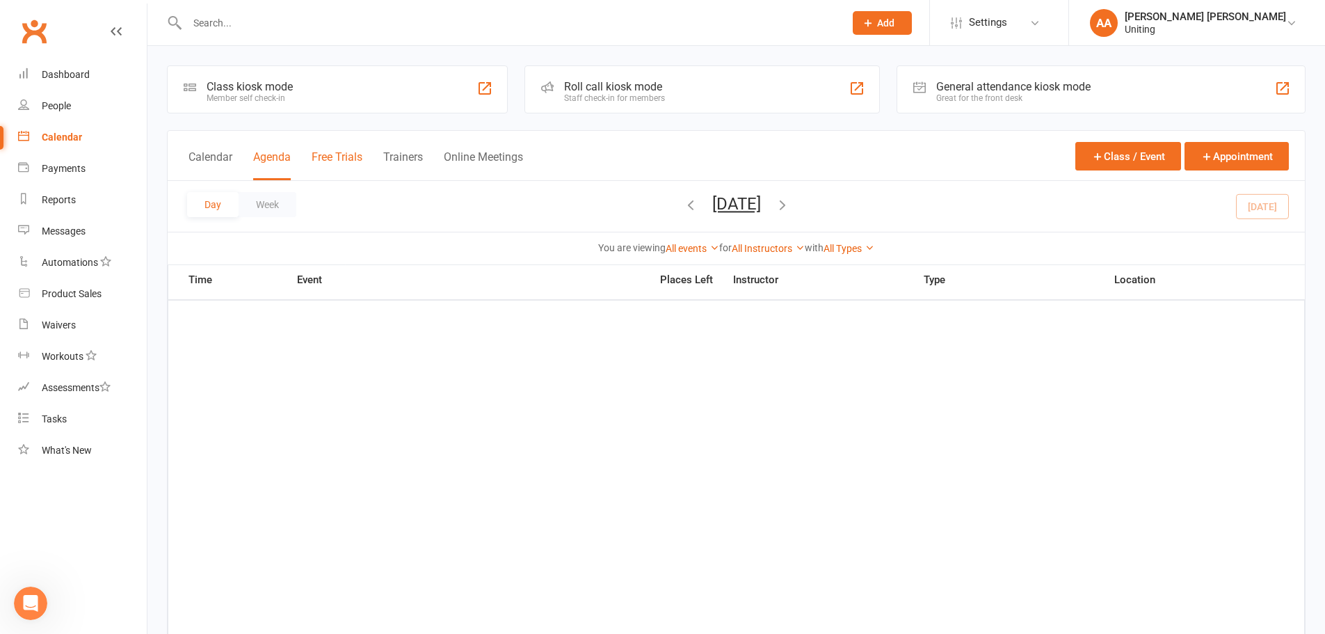
click at [342, 159] on button "Free Trials" at bounding box center [337, 165] width 51 height 30
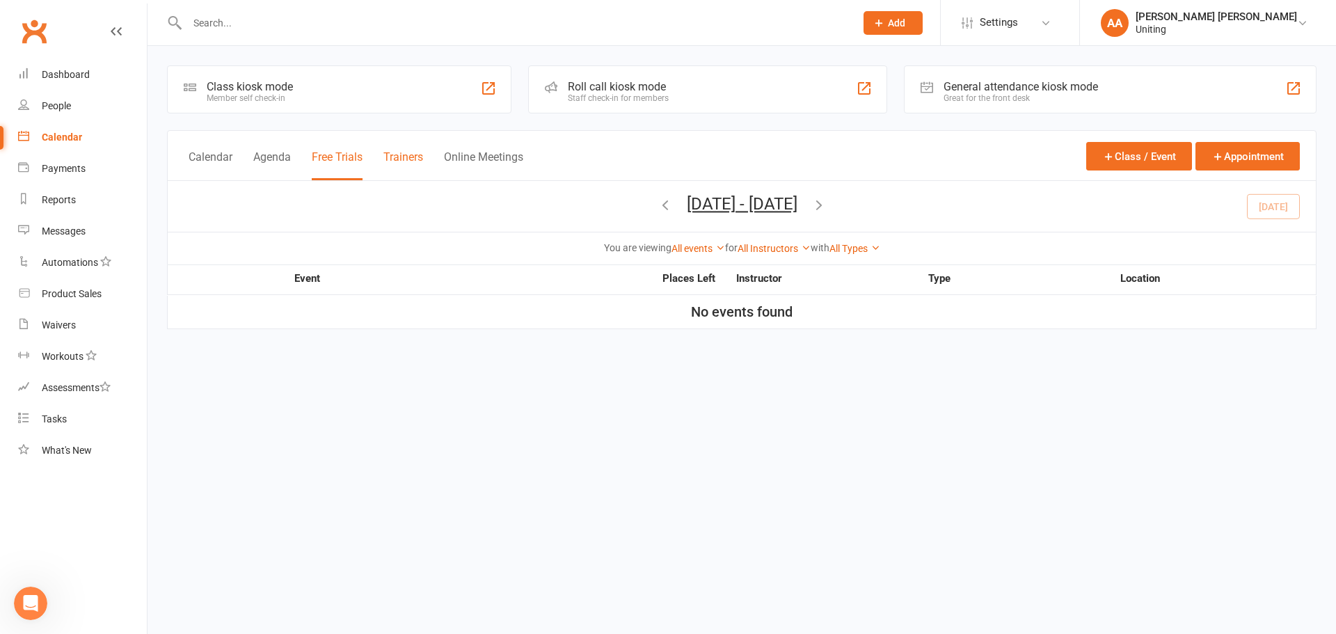
click at [401, 157] on button "Trainers" at bounding box center [403, 165] width 40 height 30
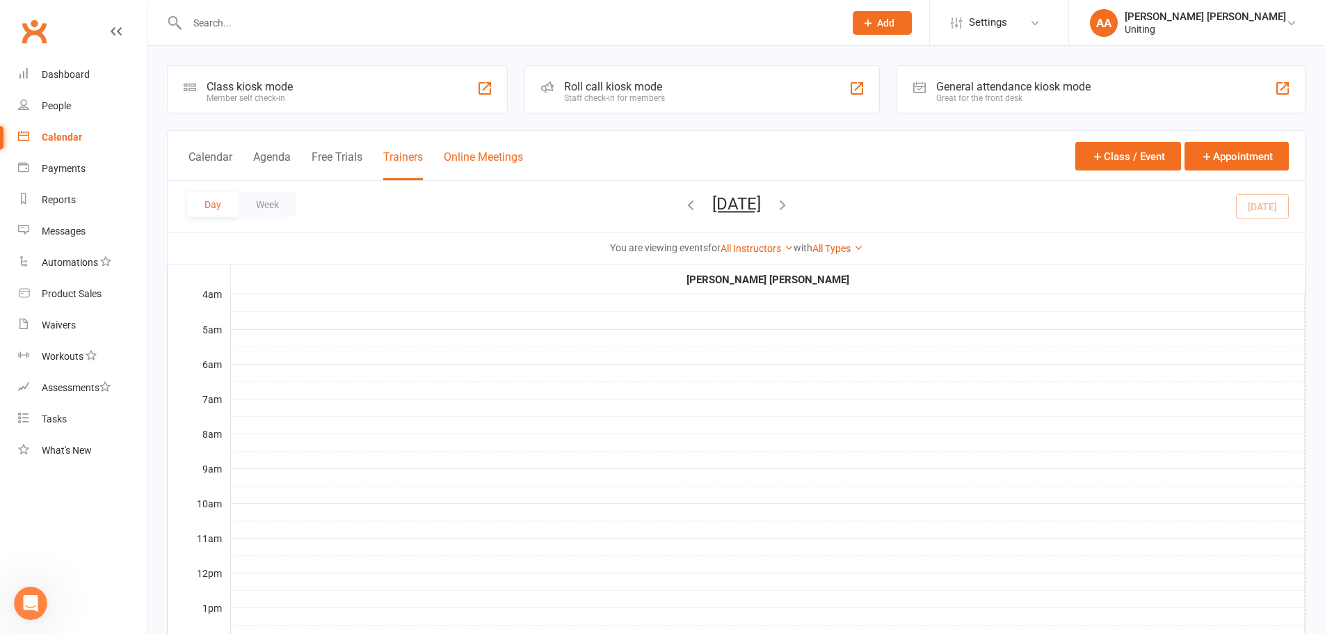
click at [454, 161] on button "Online Meetings" at bounding box center [483, 165] width 79 height 30
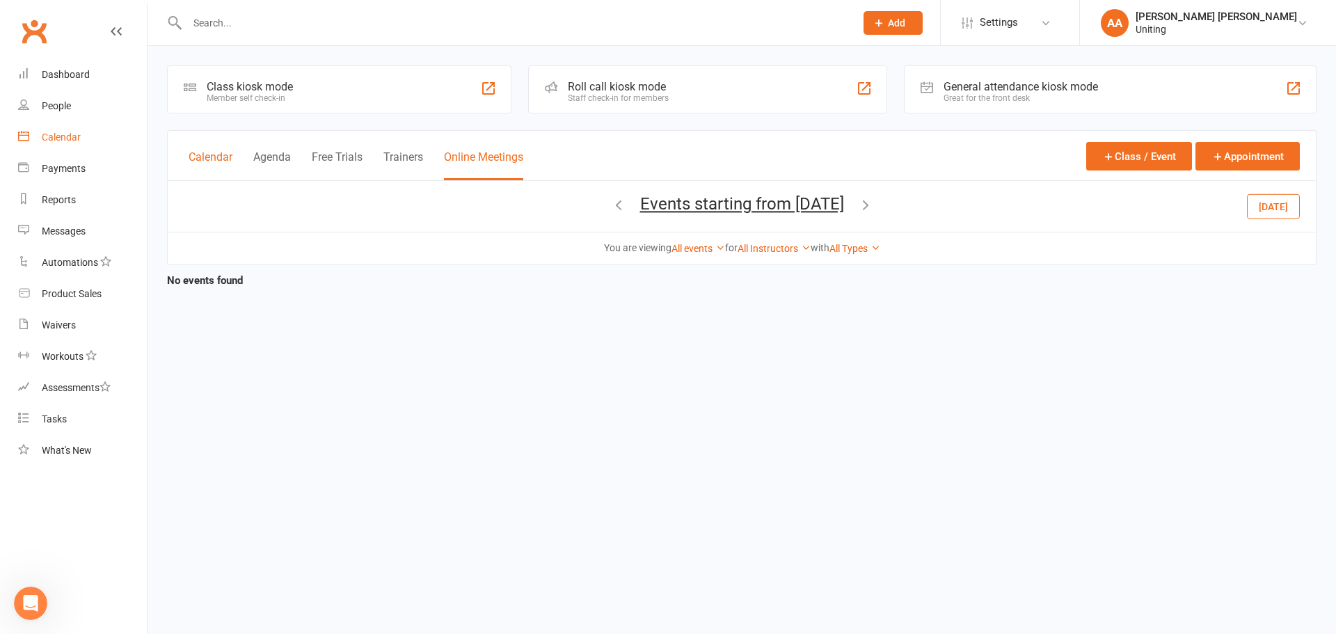
click at [219, 154] on button "Calendar" at bounding box center [211, 165] width 44 height 30
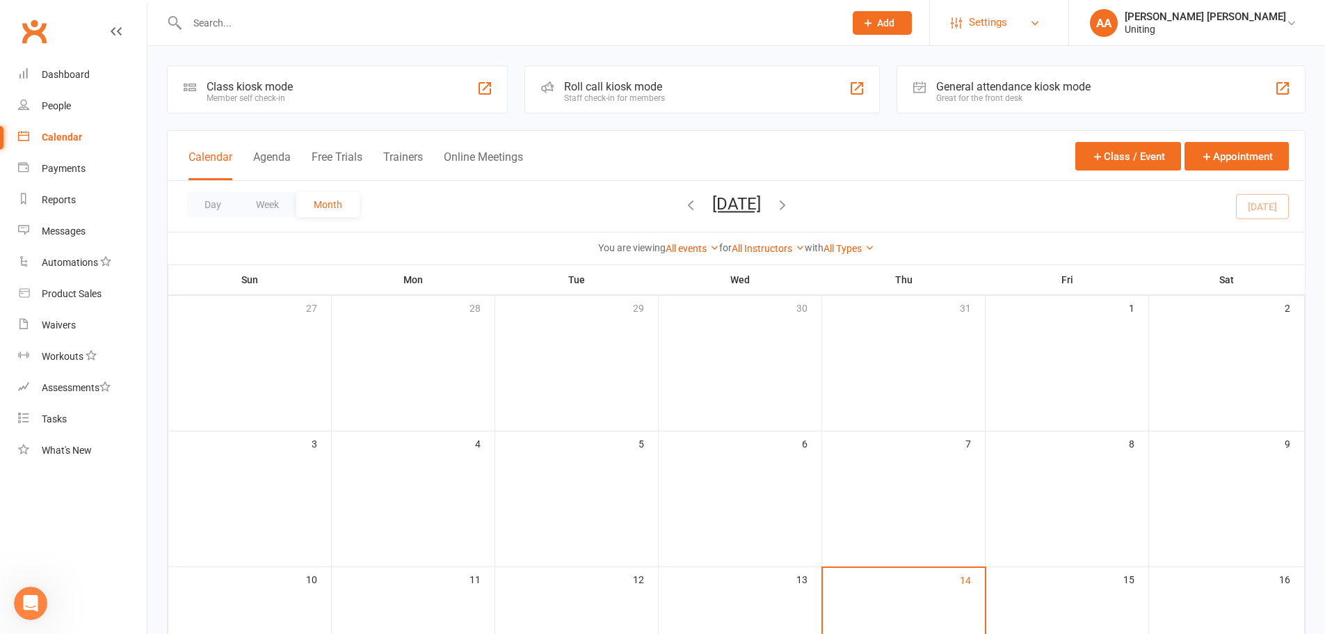
click at [1048, 31] on link "Settings" at bounding box center [999, 22] width 97 height 31
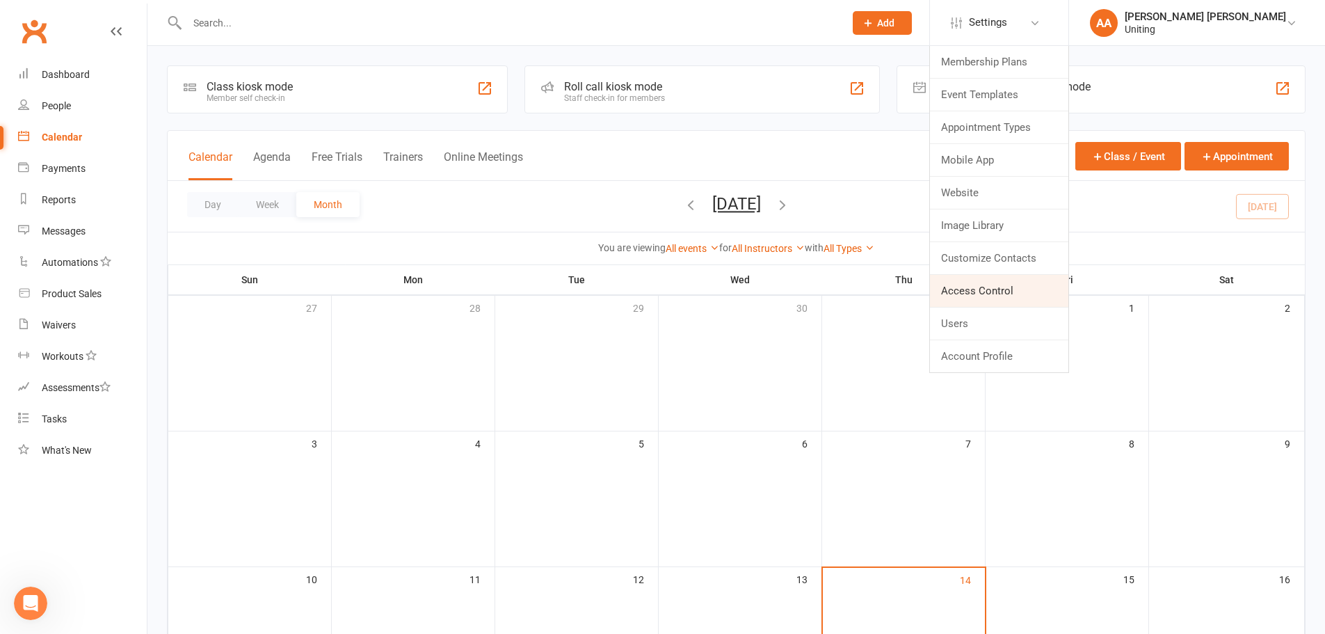
click at [1017, 294] on link "Access Control" at bounding box center [999, 291] width 138 height 32
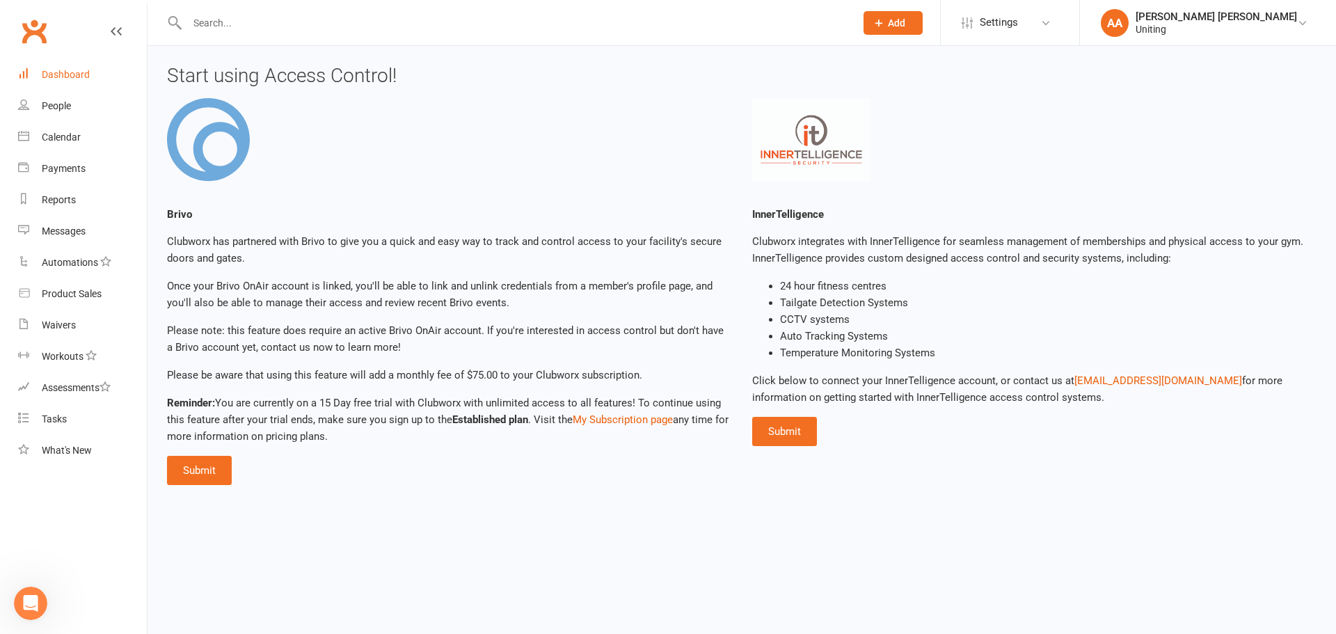
click at [67, 72] on div "Dashboard" at bounding box center [66, 74] width 48 height 11
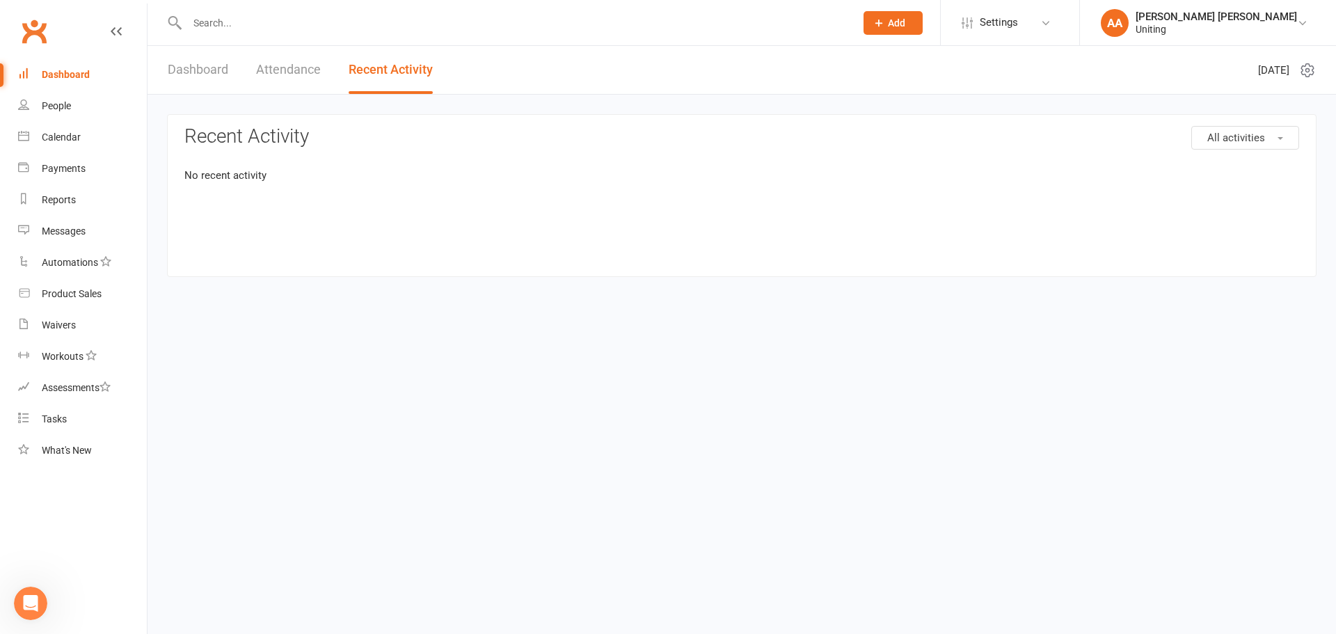
click at [193, 76] on link "Dashboard" at bounding box center [198, 70] width 61 height 48
